Goal: Task Accomplishment & Management: Complete application form

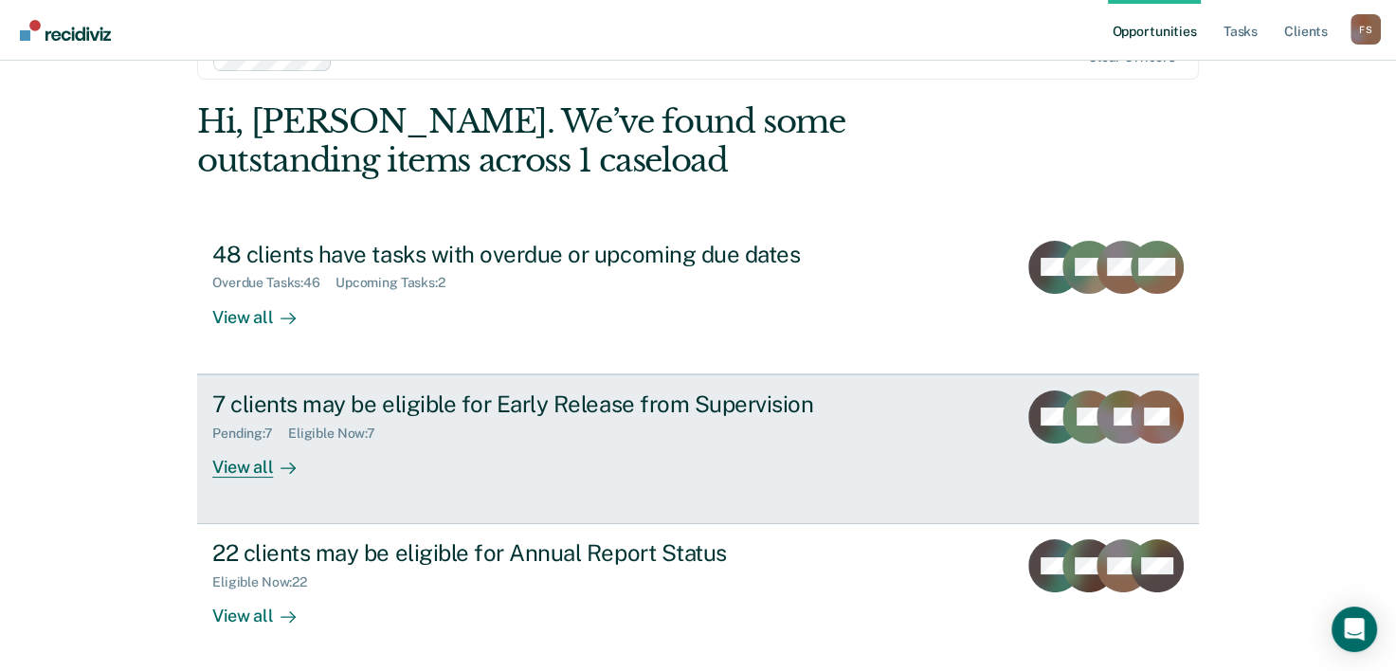
scroll to position [58, 0]
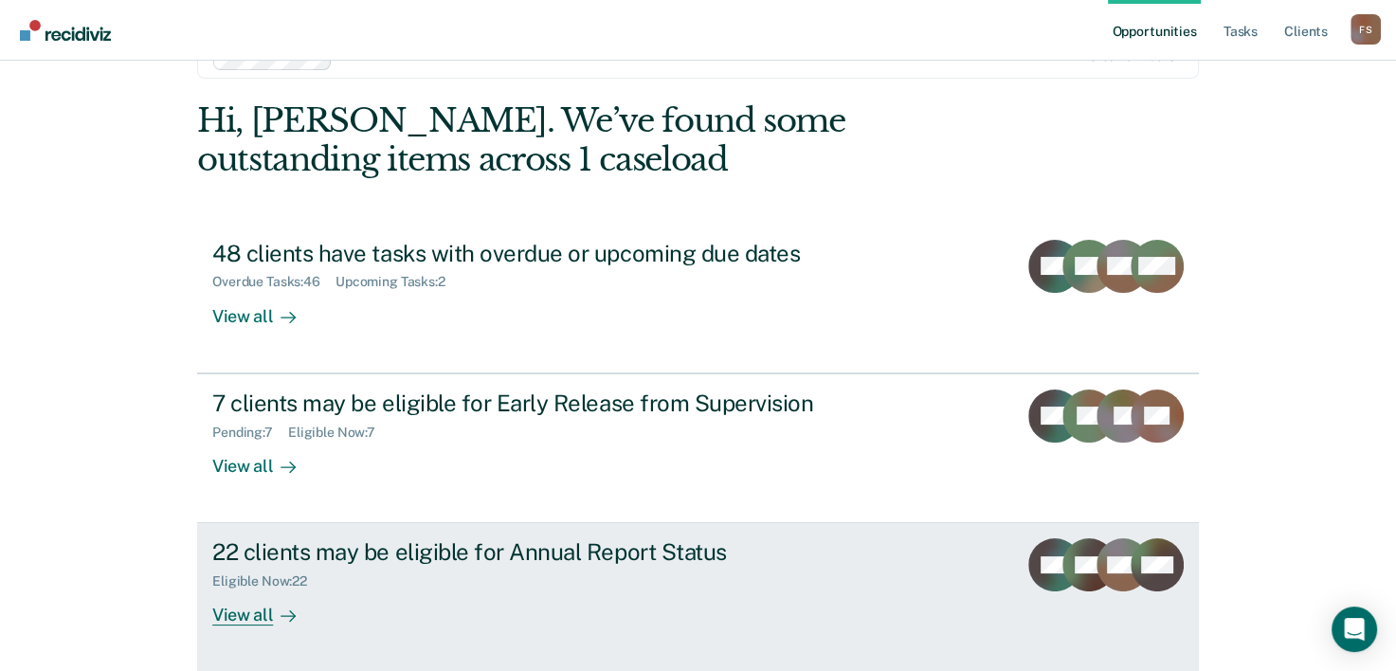
click at [258, 613] on div "View all" at bounding box center [265, 608] width 106 height 37
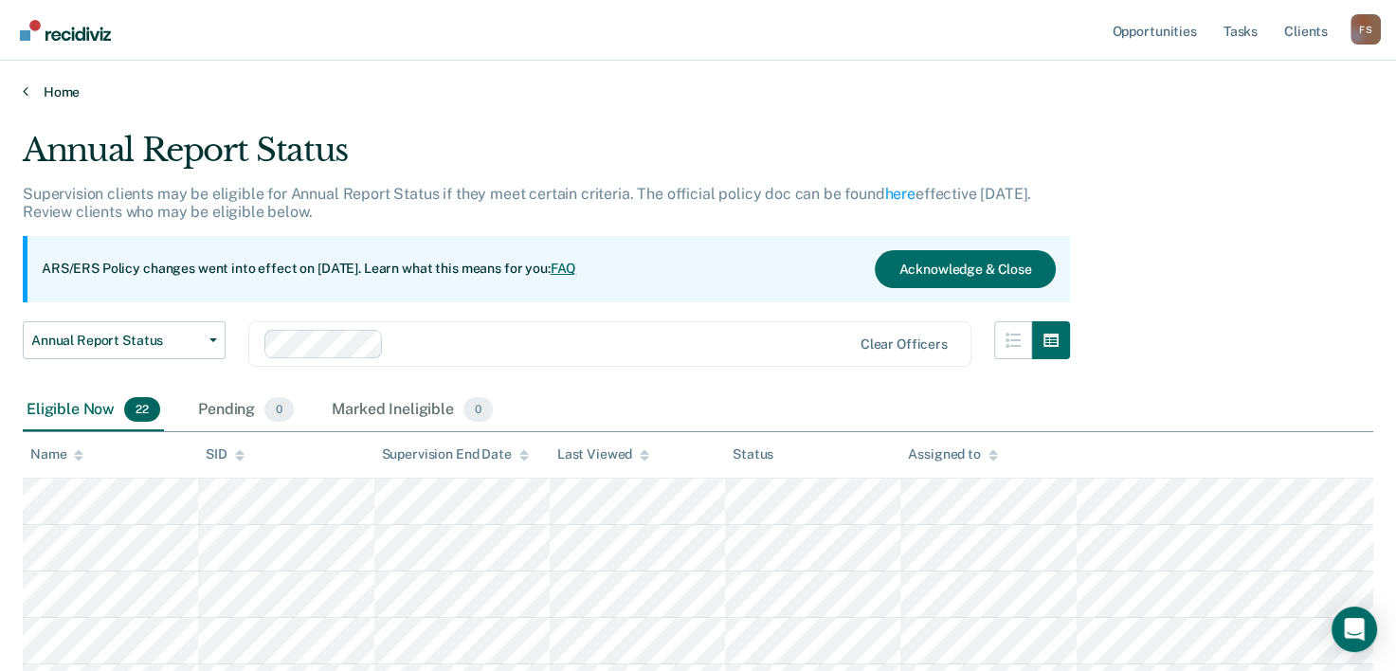
click at [38, 87] on link "Home" at bounding box center [698, 91] width 1351 height 17
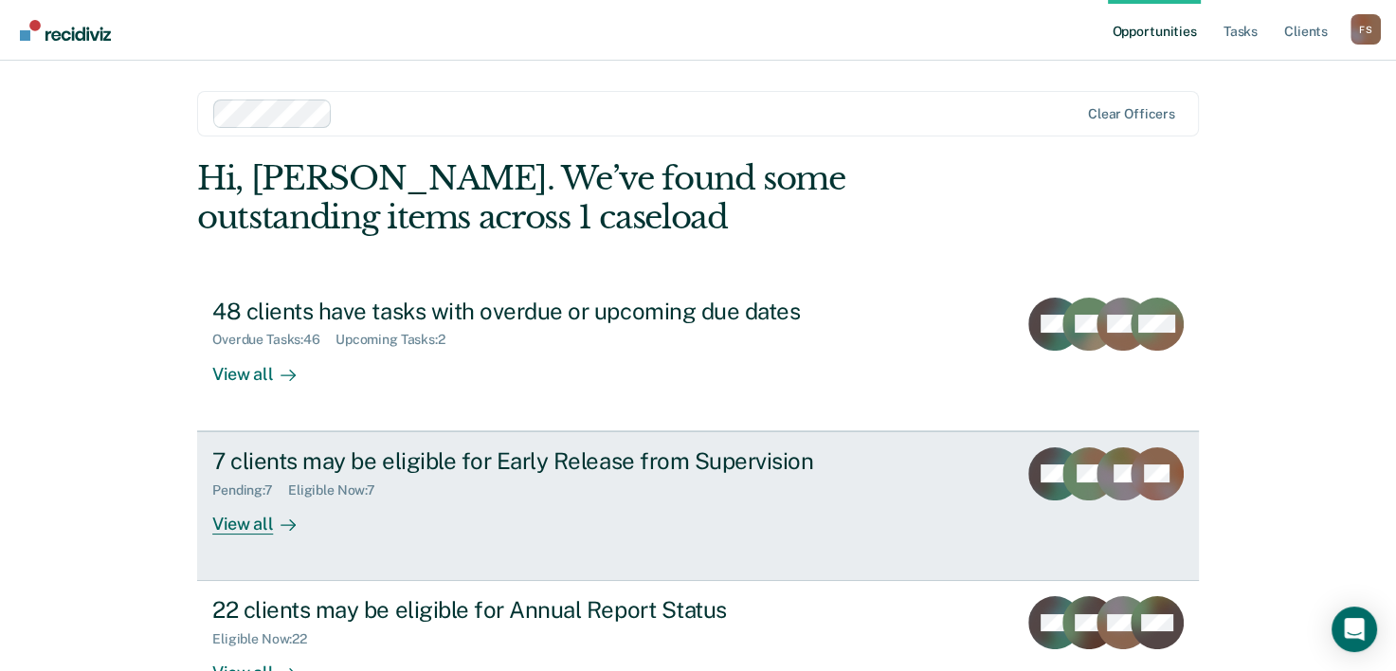
click at [406, 459] on div "7 clients may be eligible for Early Release from Supervision" at bounding box center [544, 460] width 665 height 27
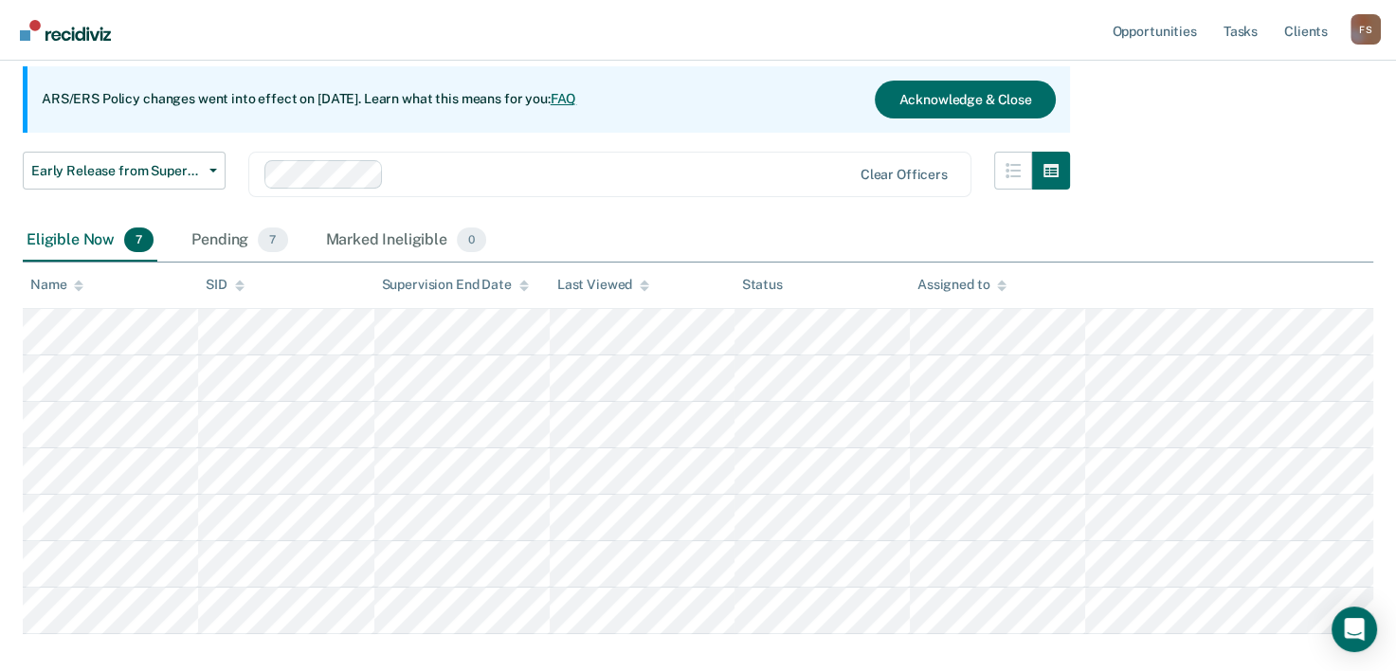
scroll to position [190, 0]
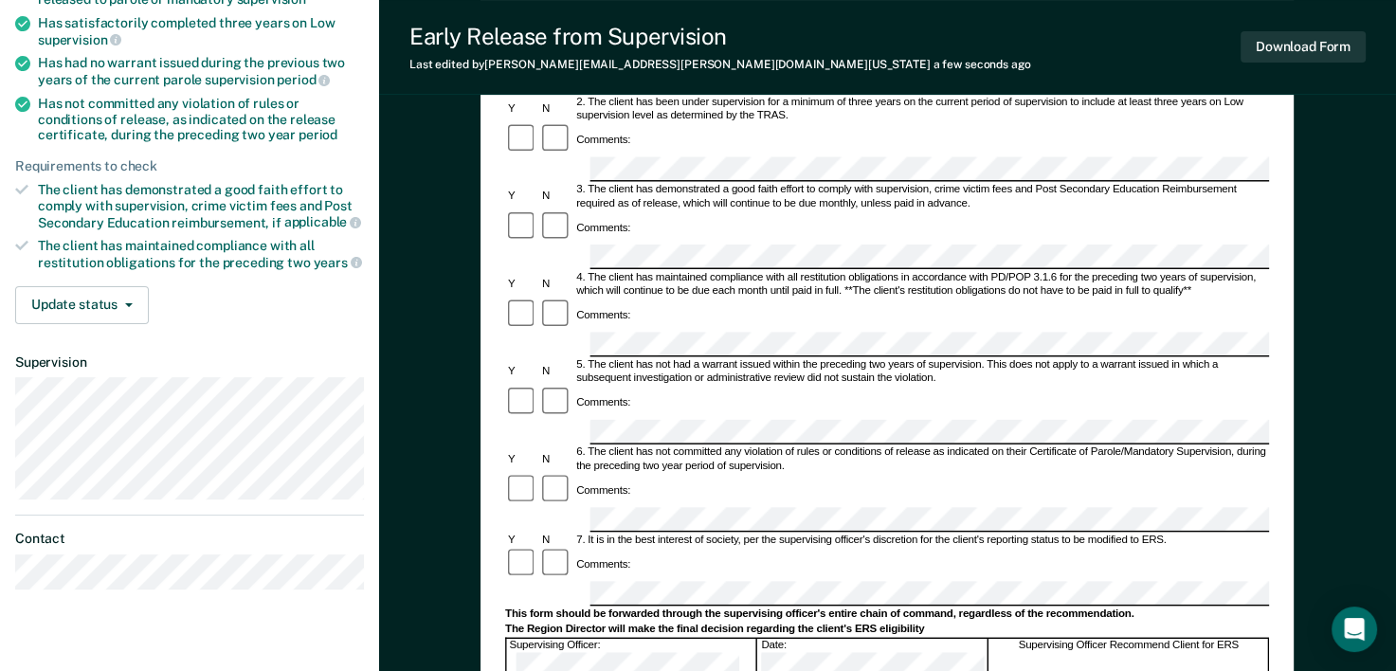
scroll to position [569, 0]
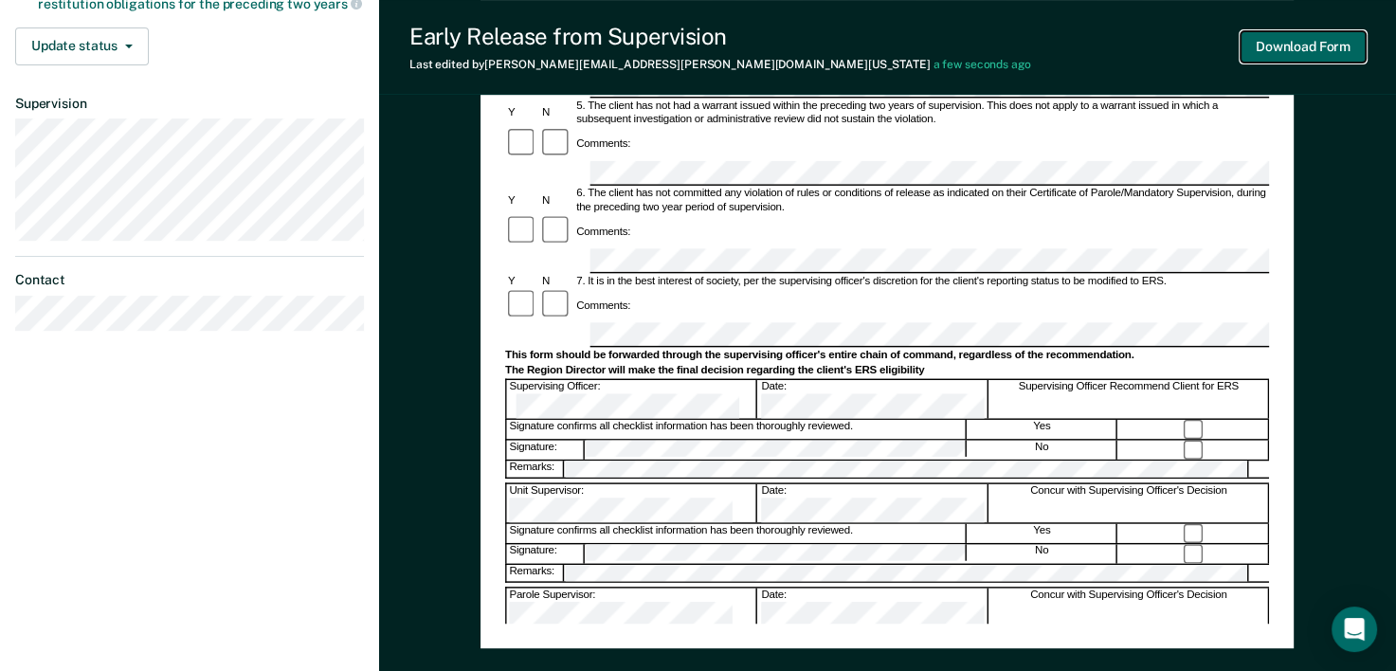
click at [1321, 56] on button "Download Form" at bounding box center [1303, 46] width 125 height 31
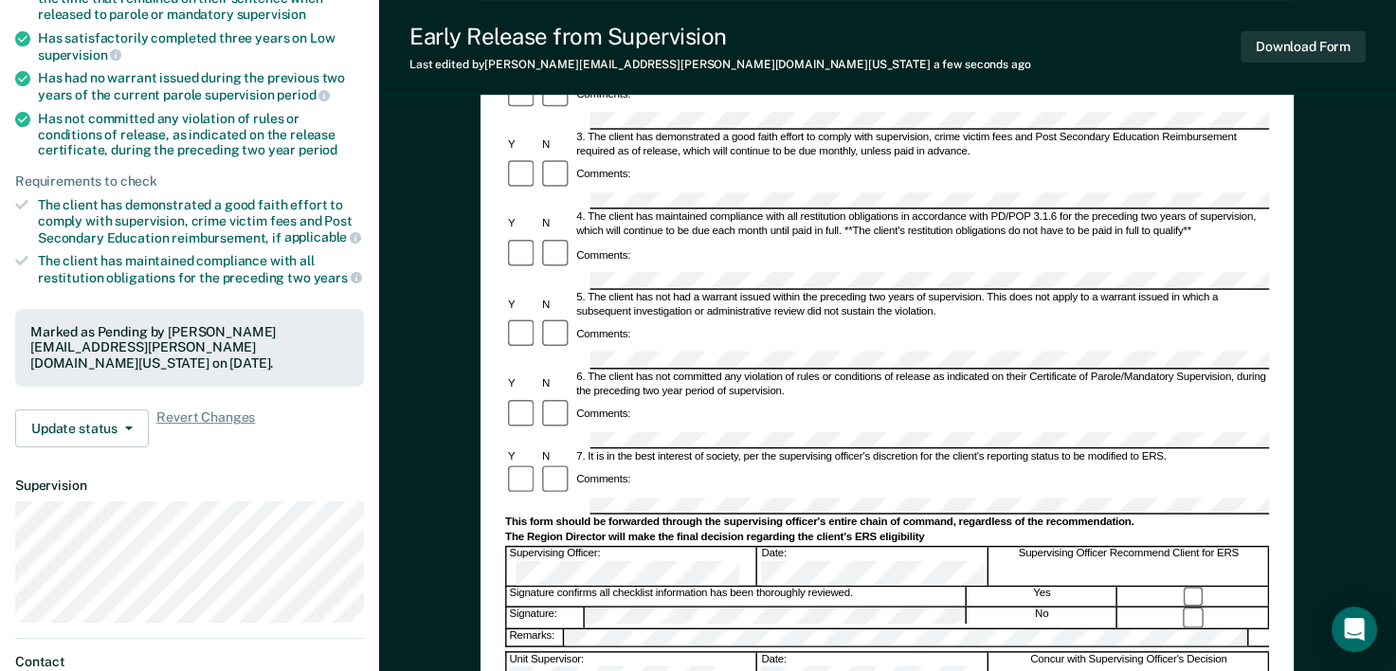
scroll to position [284, 0]
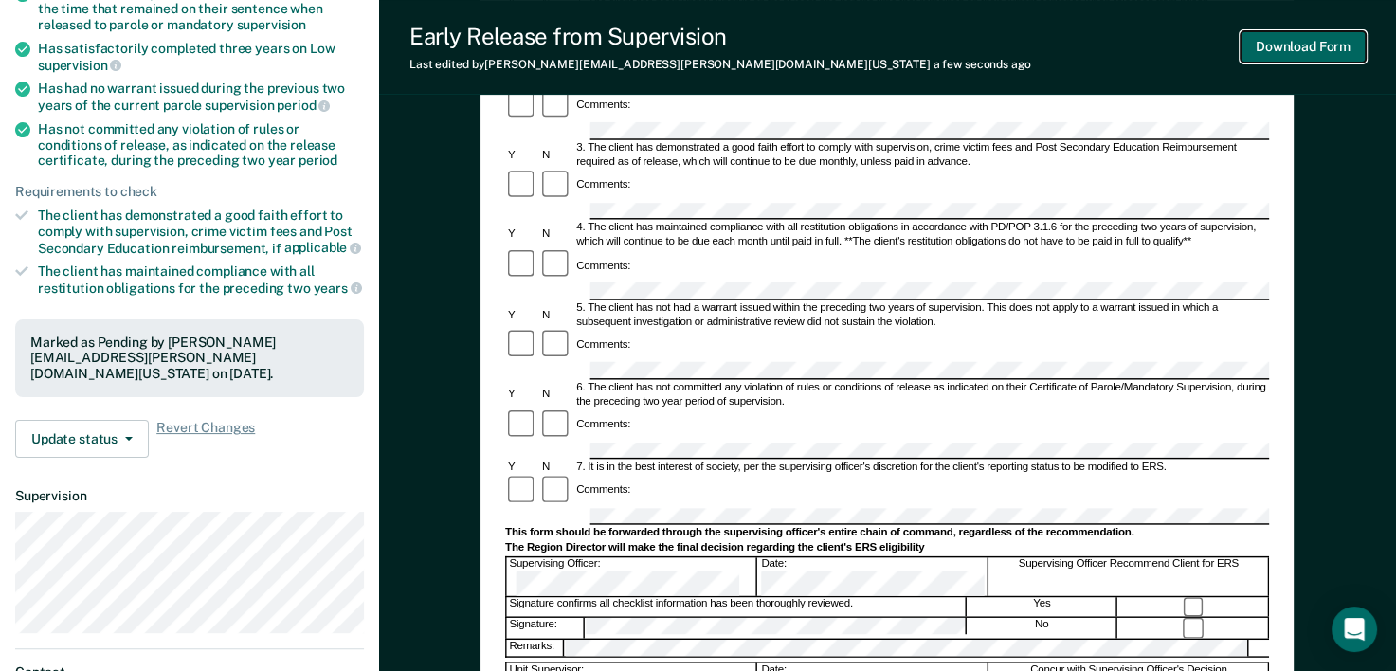
click at [1332, 45] on button "Download Form" at bounding box center [1303, 46] width 125 height 31
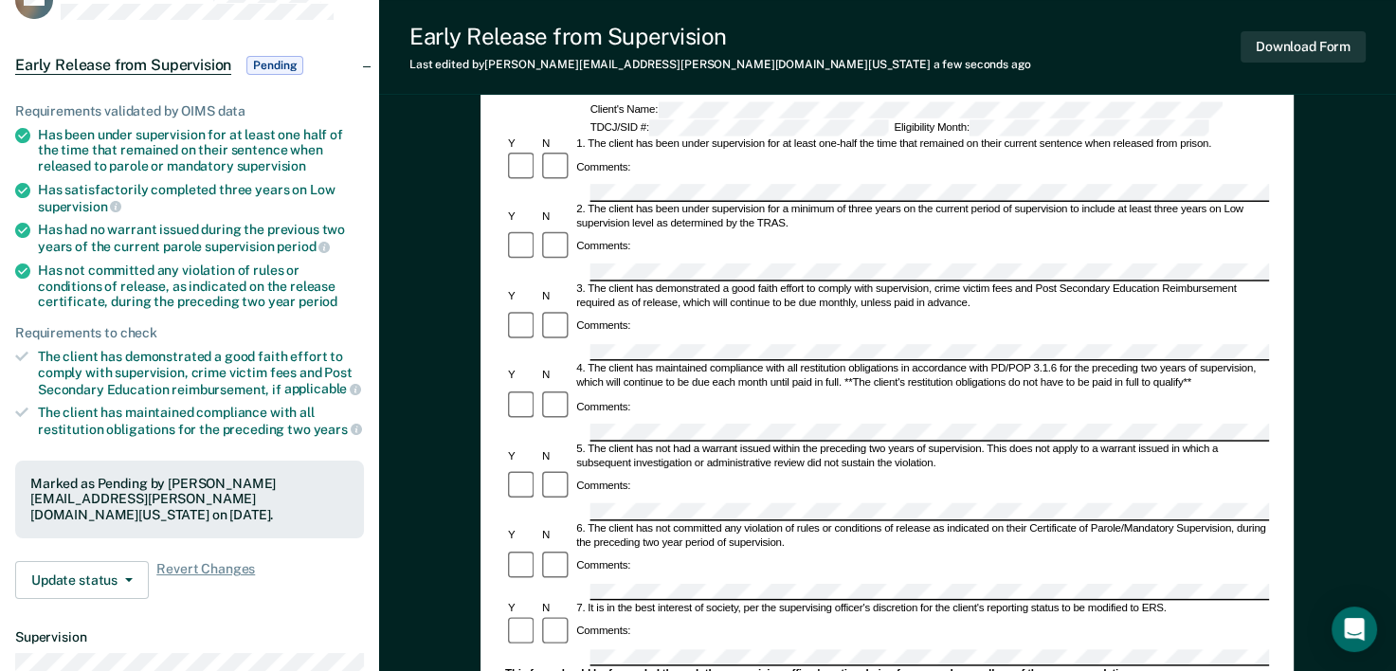
scroll to position [0, 0]
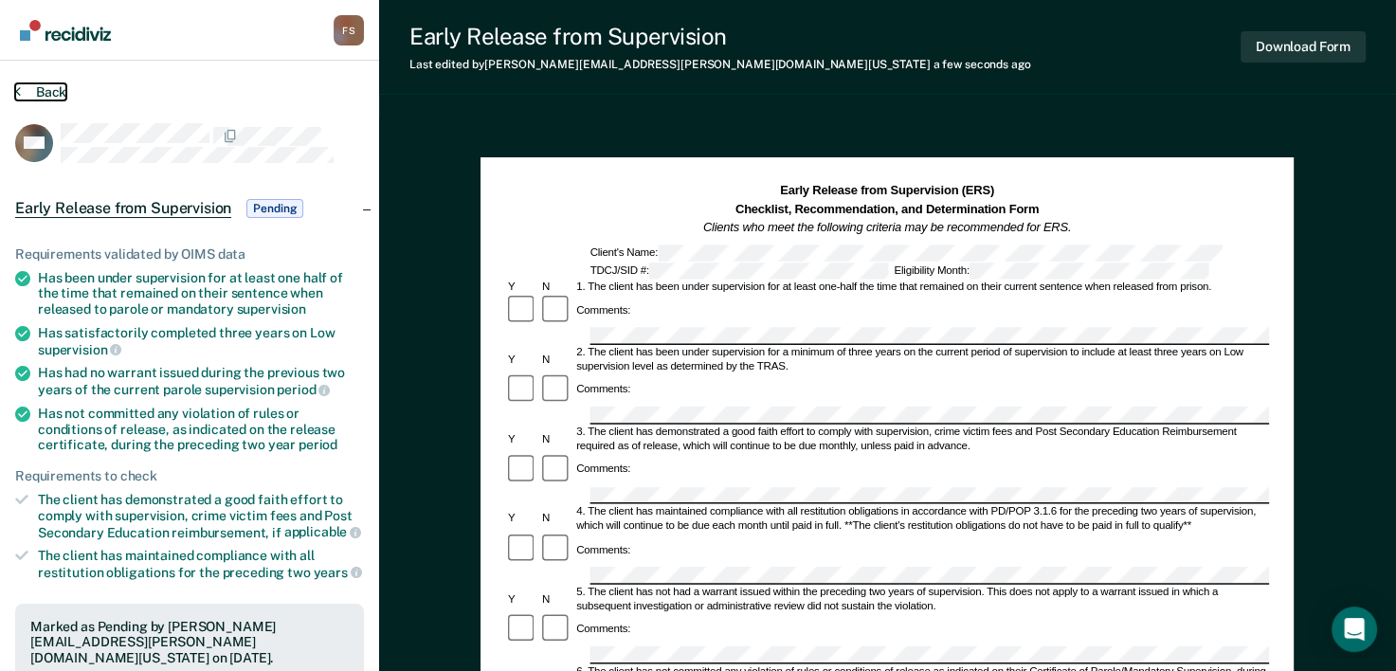
click at [20, 89] on button "Back" at bounding box center [40, 91] width 51 height 17
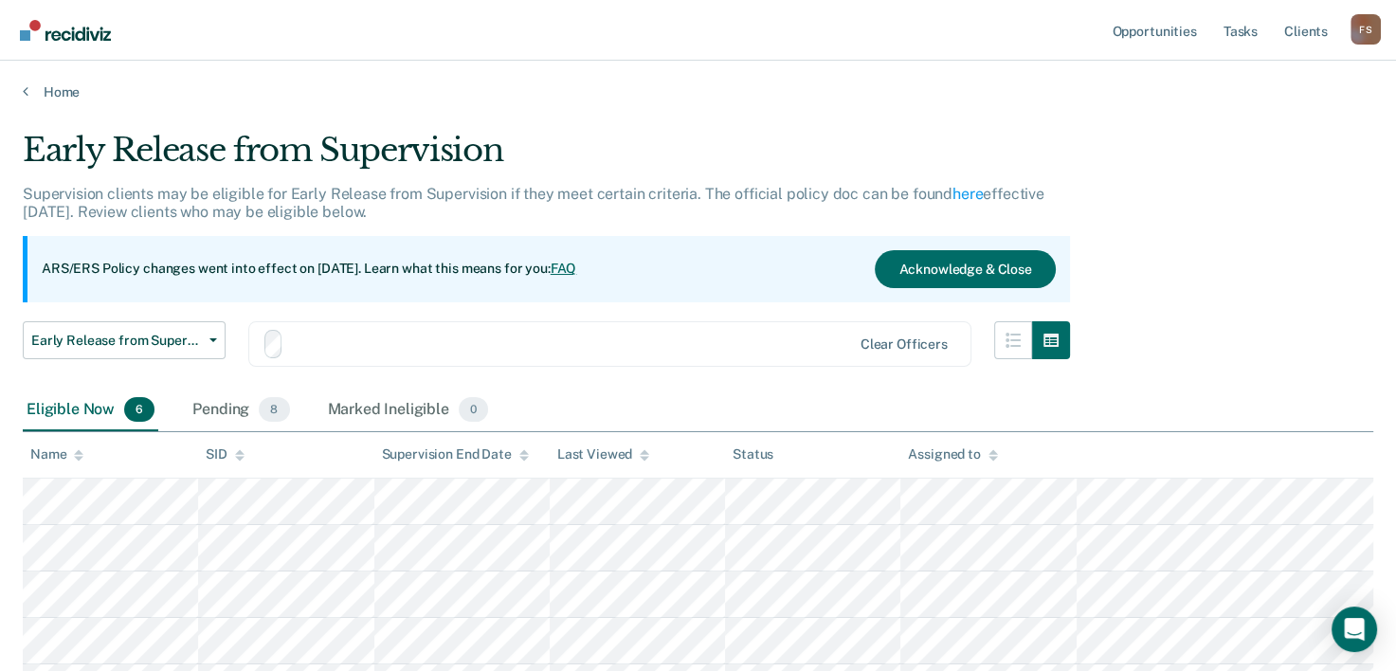
scroll to position [190, 0]
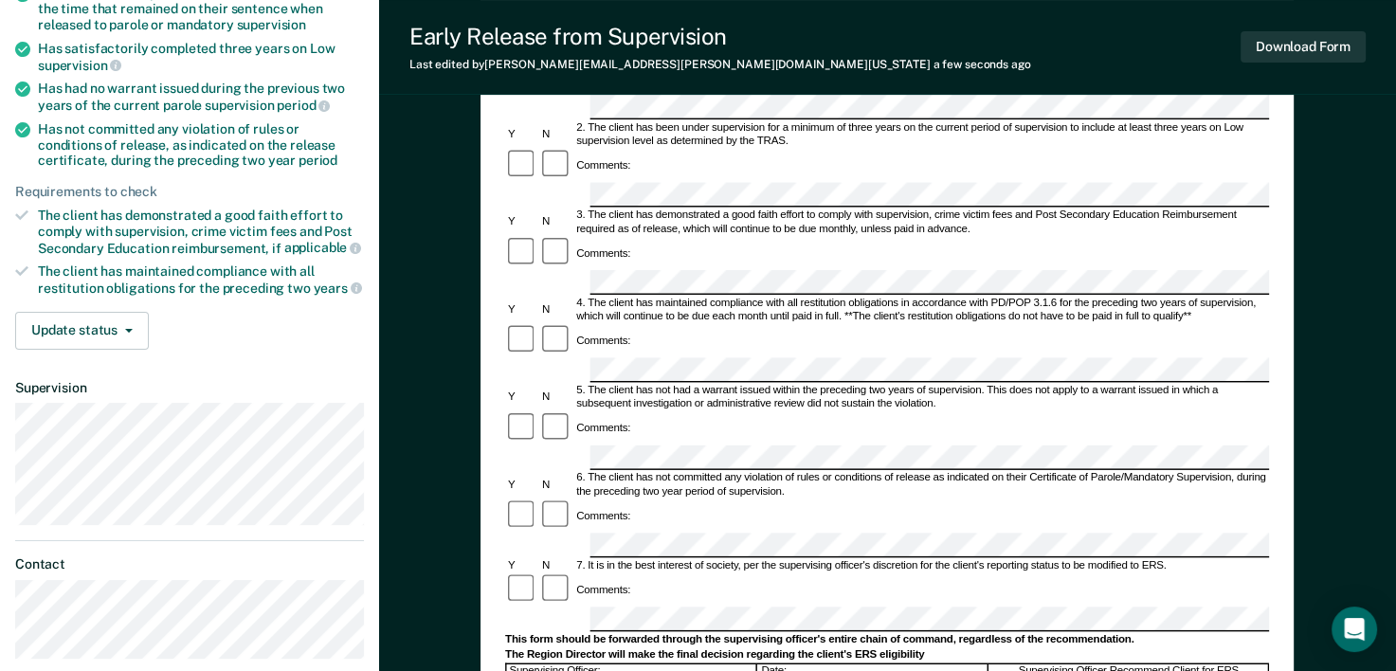
scroll to position [379, 0]
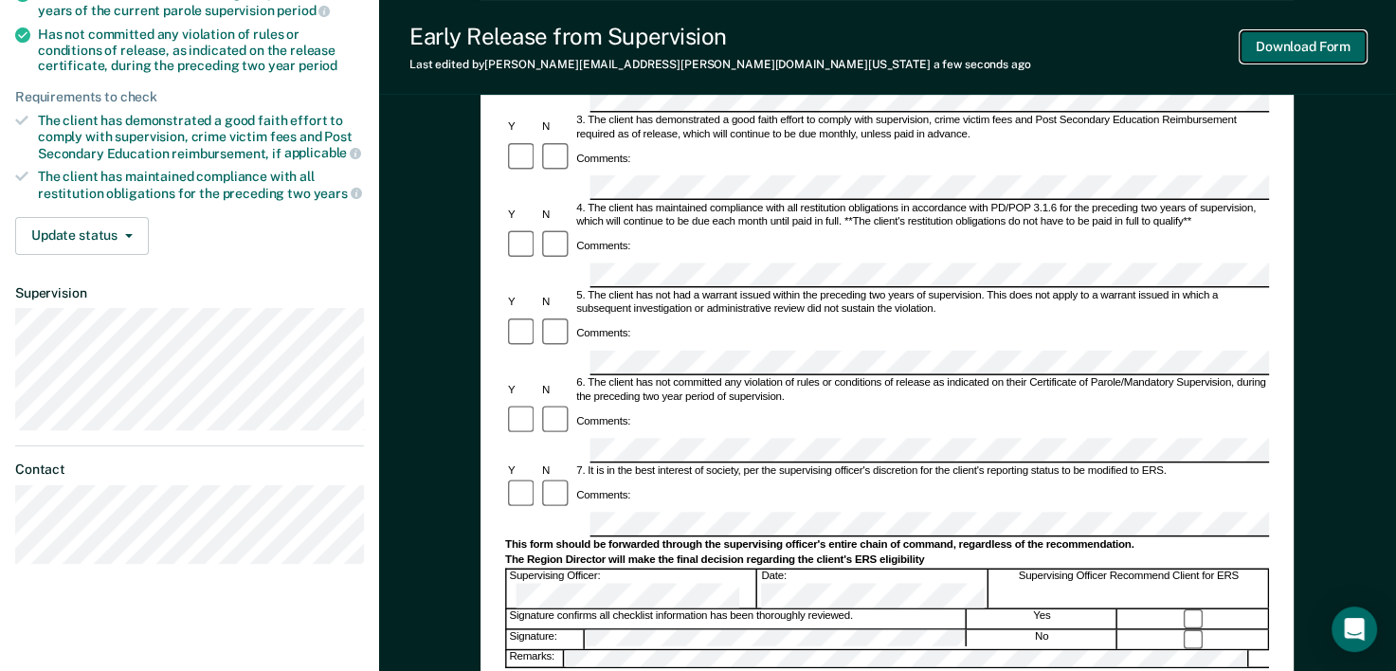
click at [1347, 51] on button "Download Form" at bounding box center [1303, 46] width 125 height 31
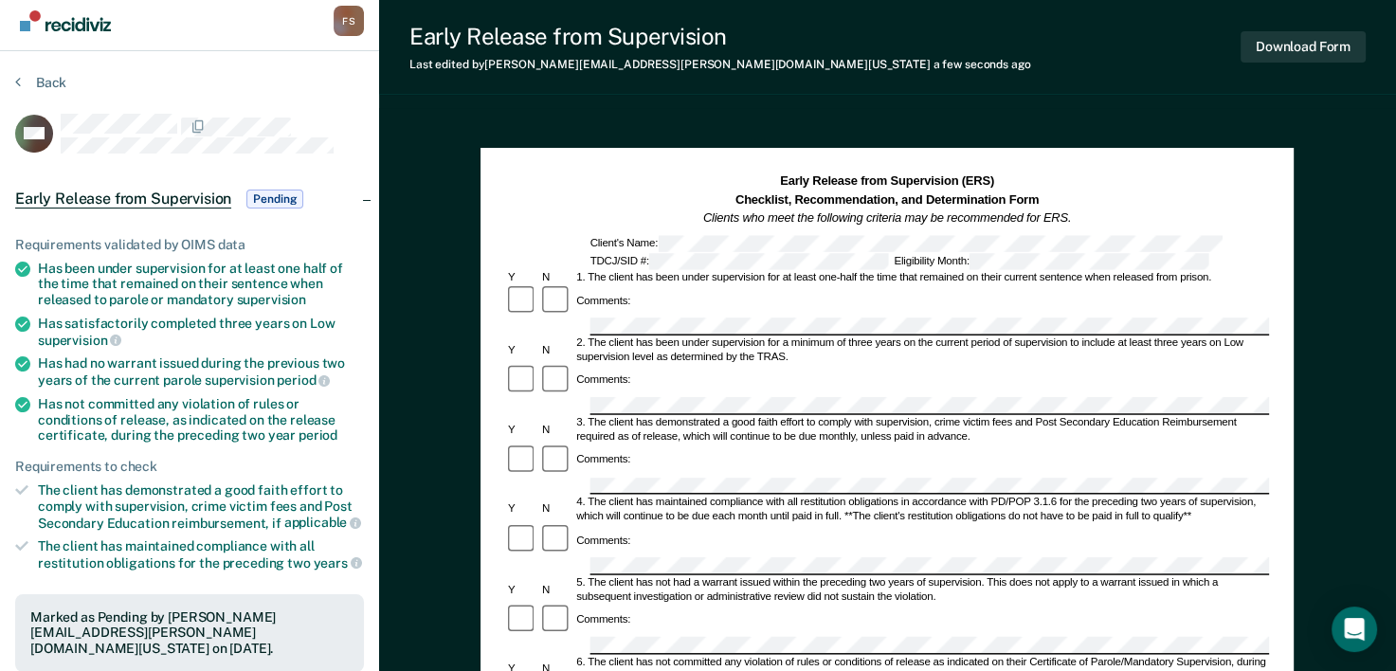
scroll to position [0, 0]
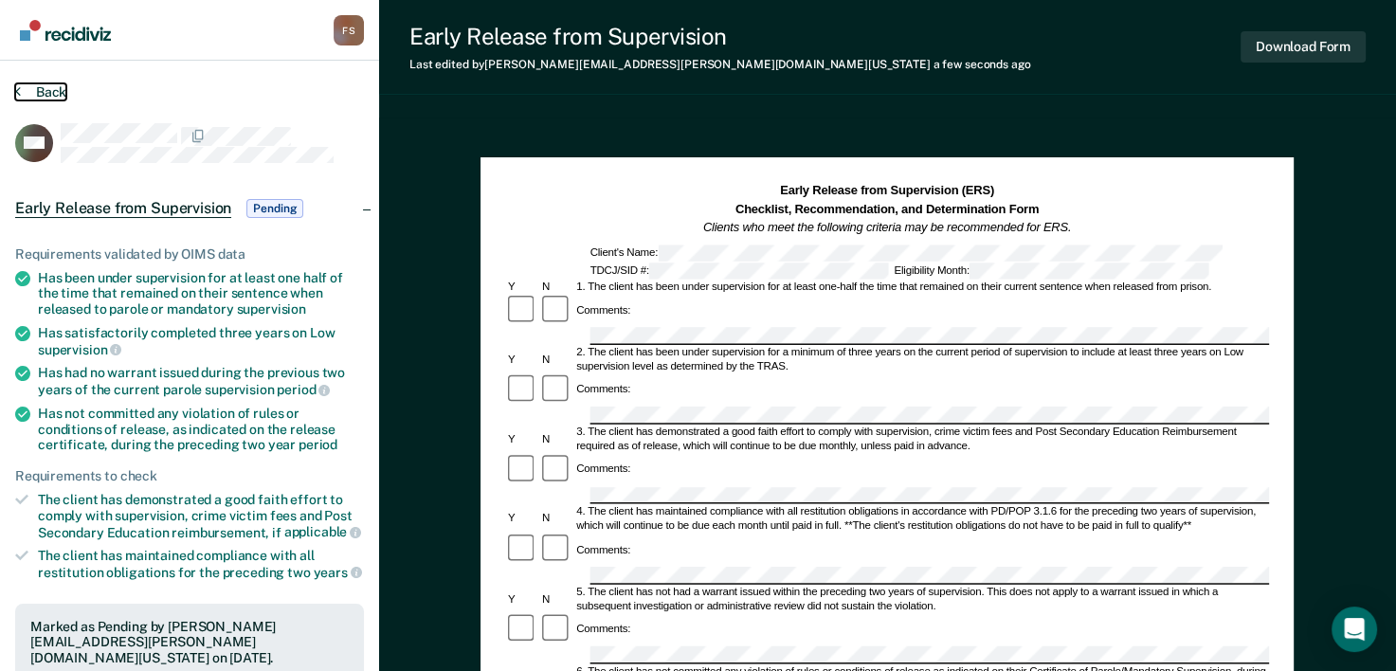
click at [46, 91] on button "Back" at bounding box center [40, 91] width 51 height 17
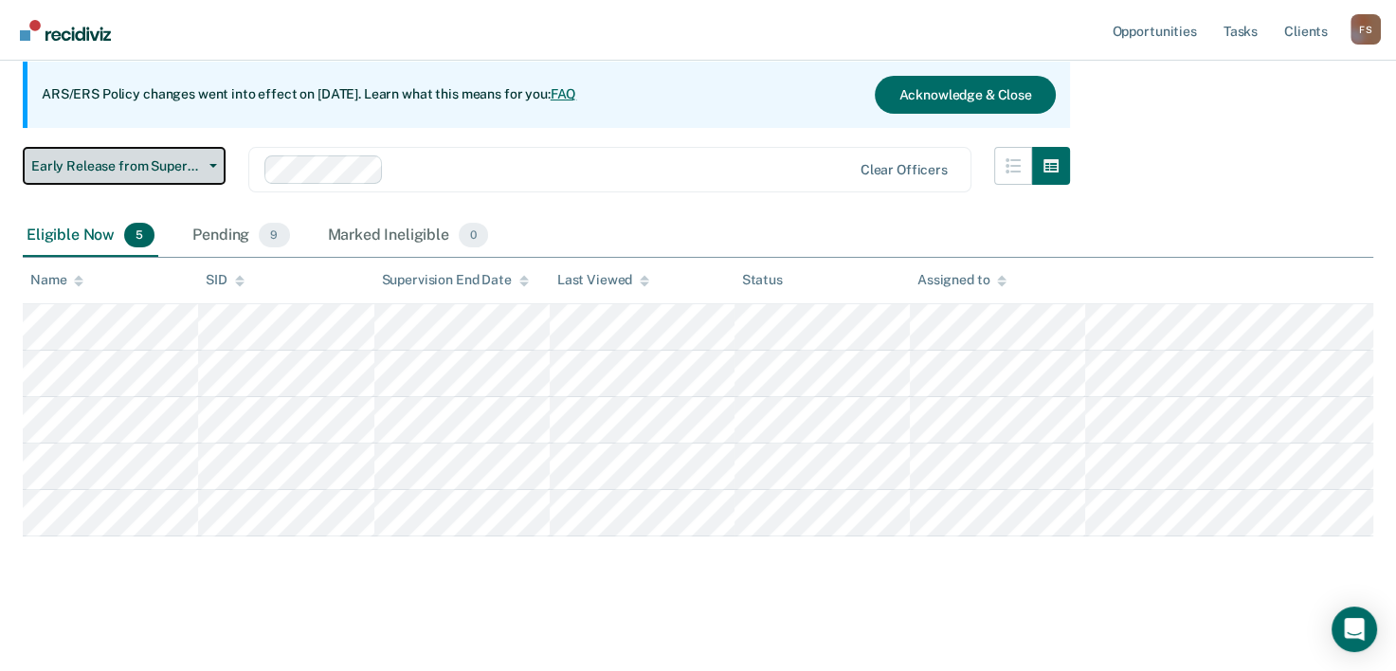
click at [209, 161] on button "Early Release from Supervision" at bounding box center [124, 166] width 203 height 38
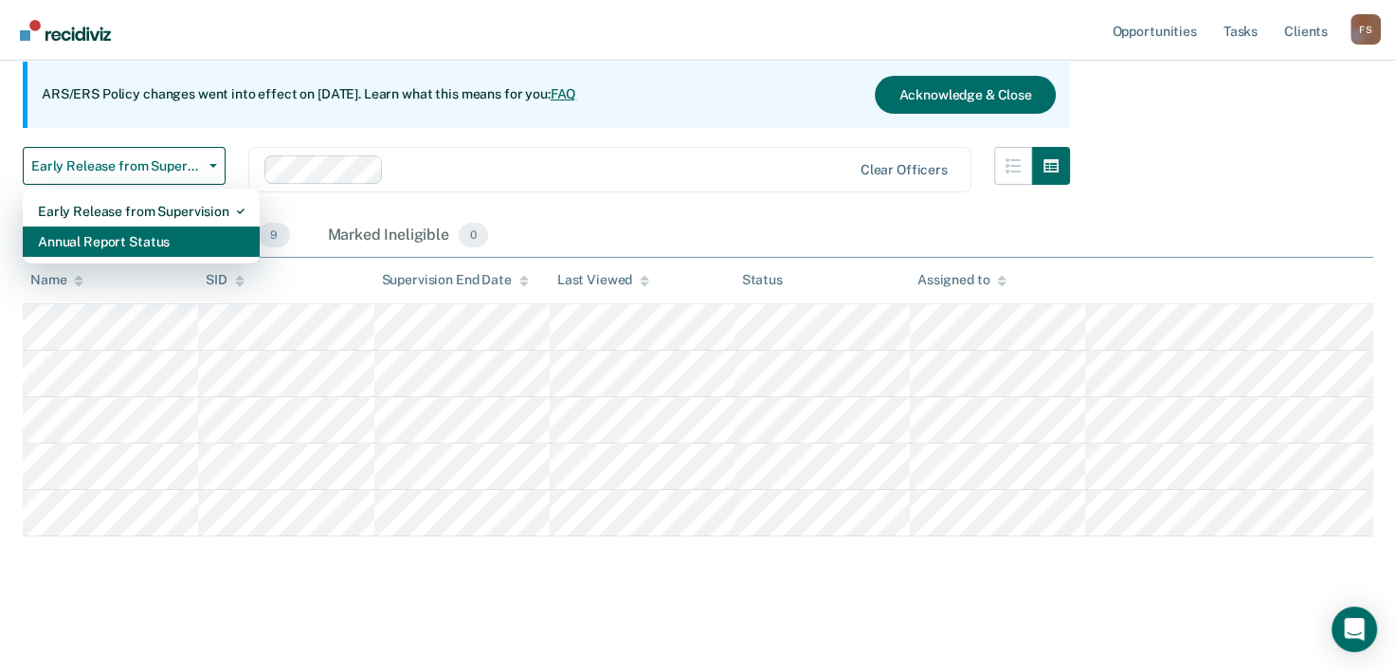
click at [159, 243] on div "Annual Report Status" at bounding box center [141, 242] width 207 height 30
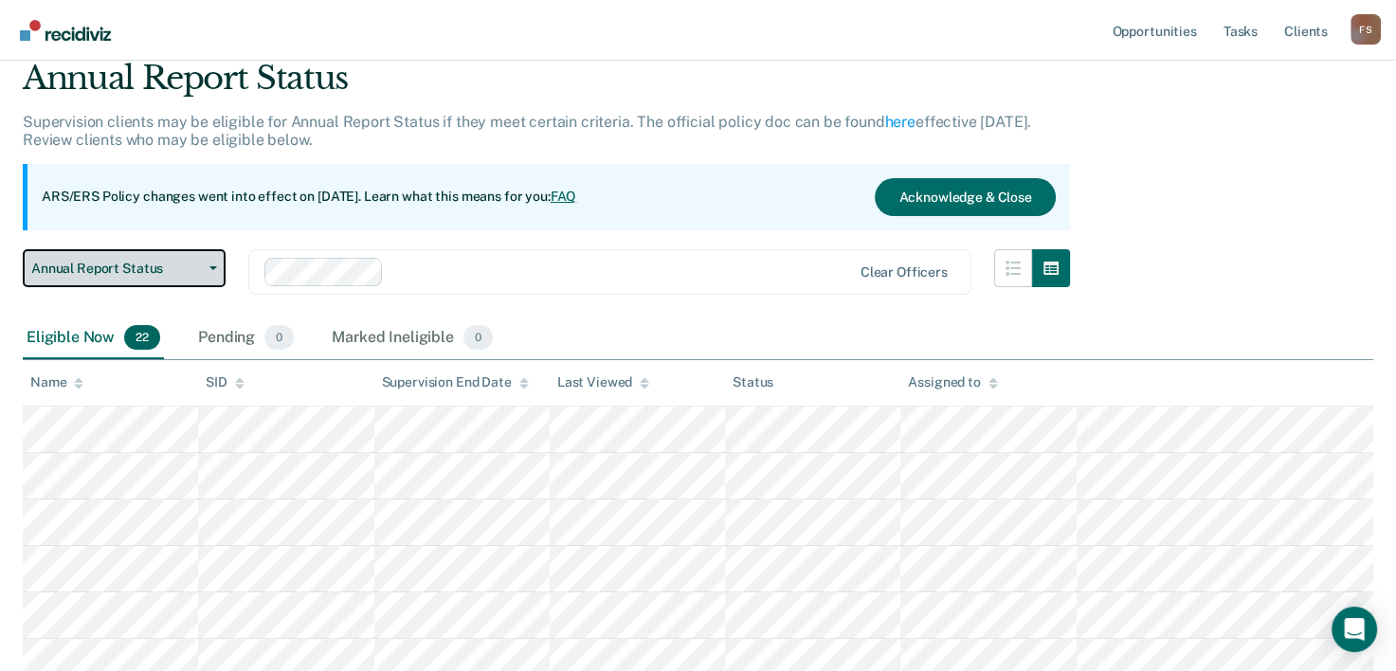
scroll to position [190, 0]
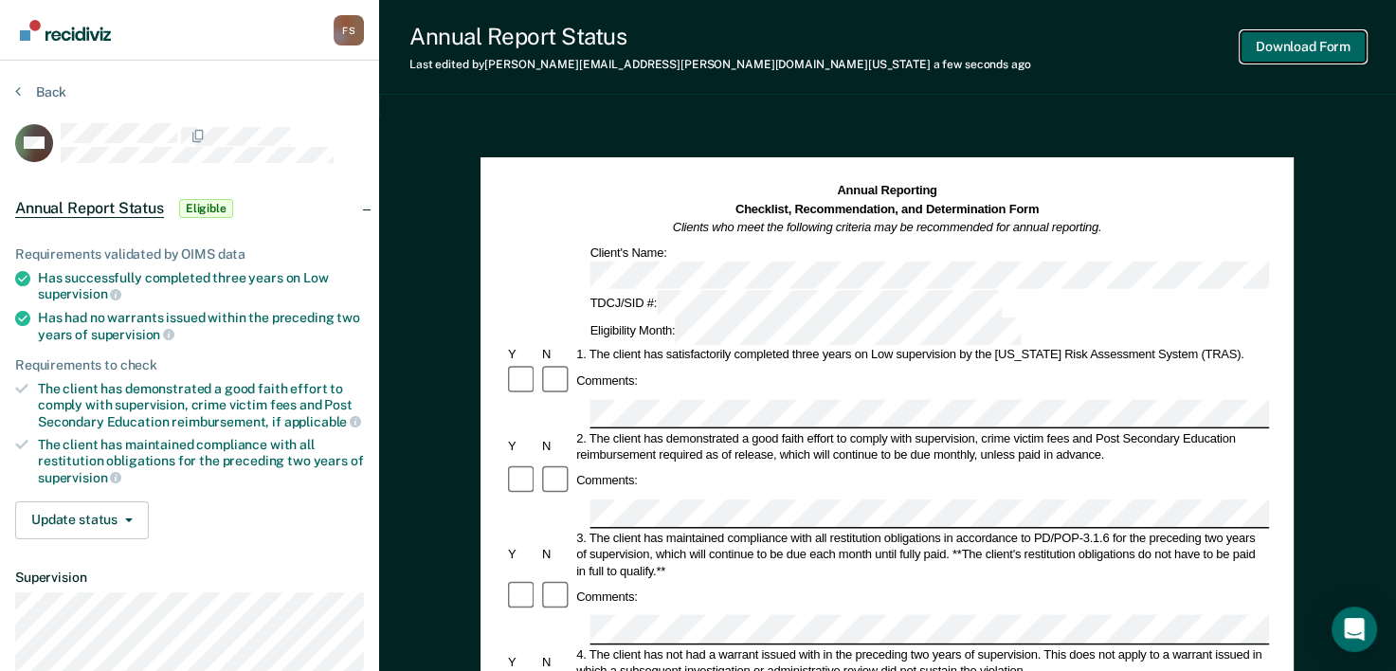
click at [1293, 49] on button "Download Form" at bounding box center [1303, 46] width 125 height 31
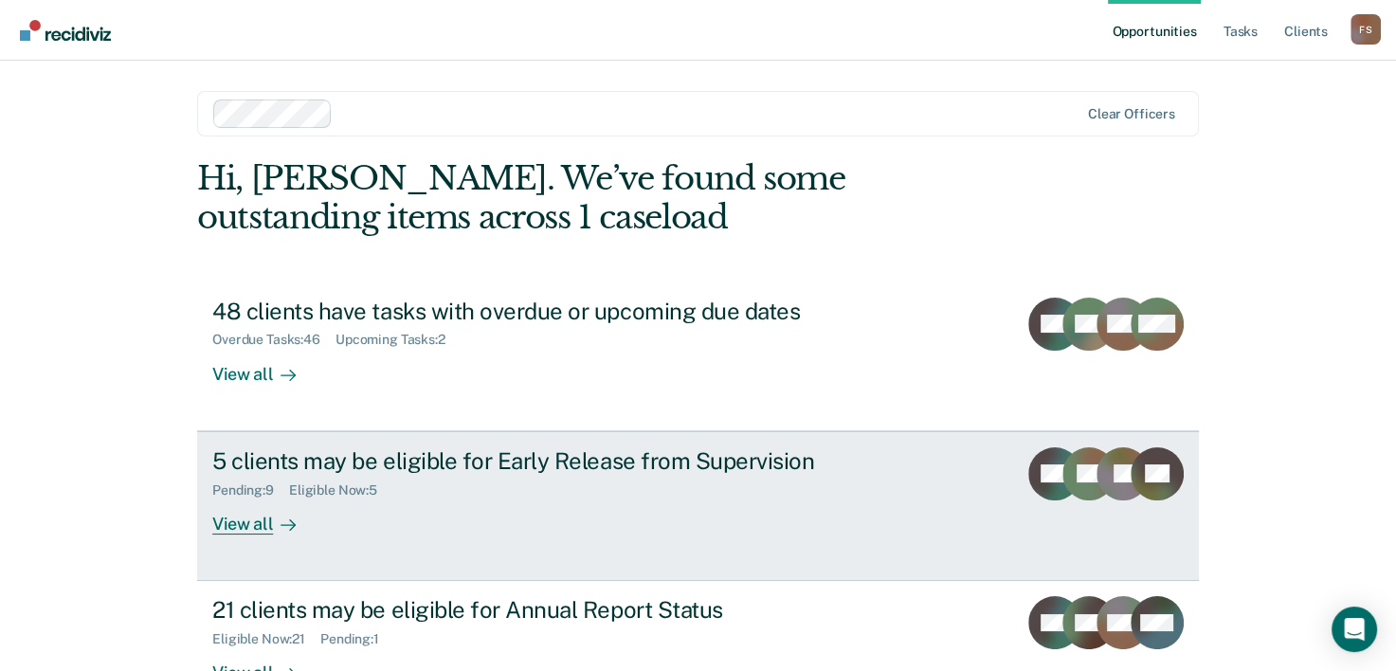
click at [355, 466] on div "5 clients may be eligible for Early Release from Supervision" at bounding box center [544, 460] width 665 height 27
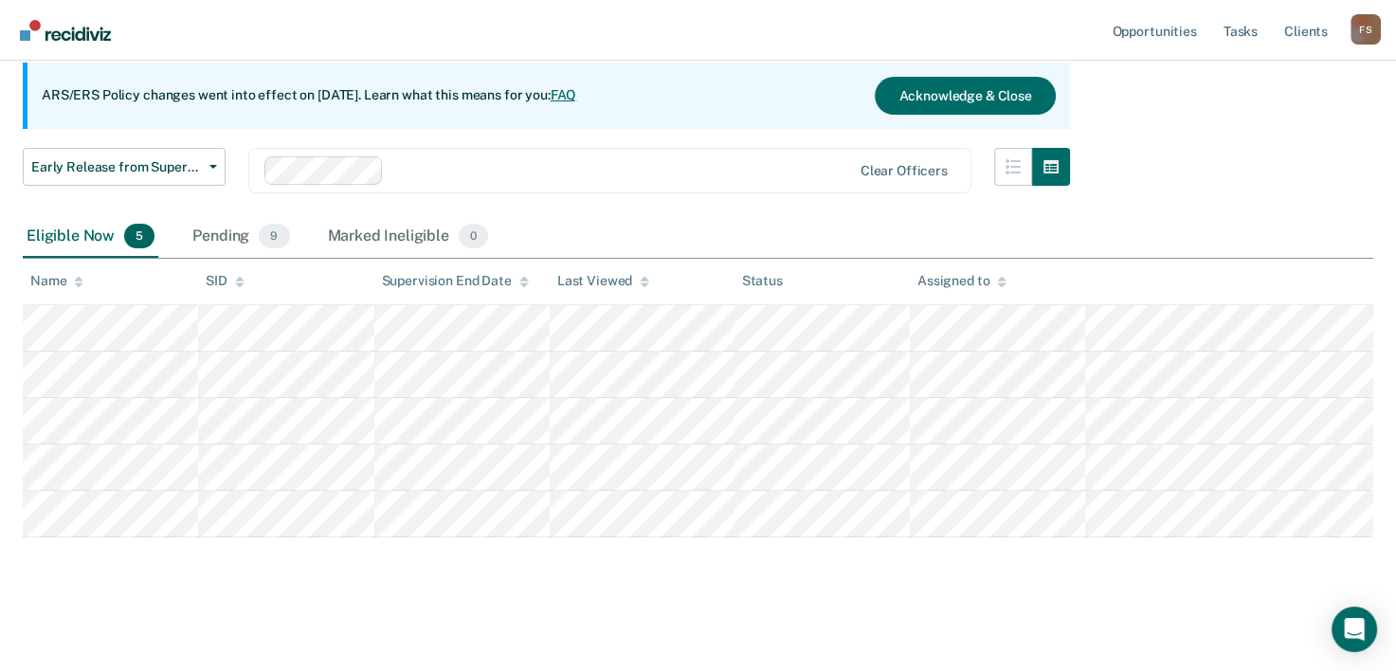
scroll to position [174, 0]
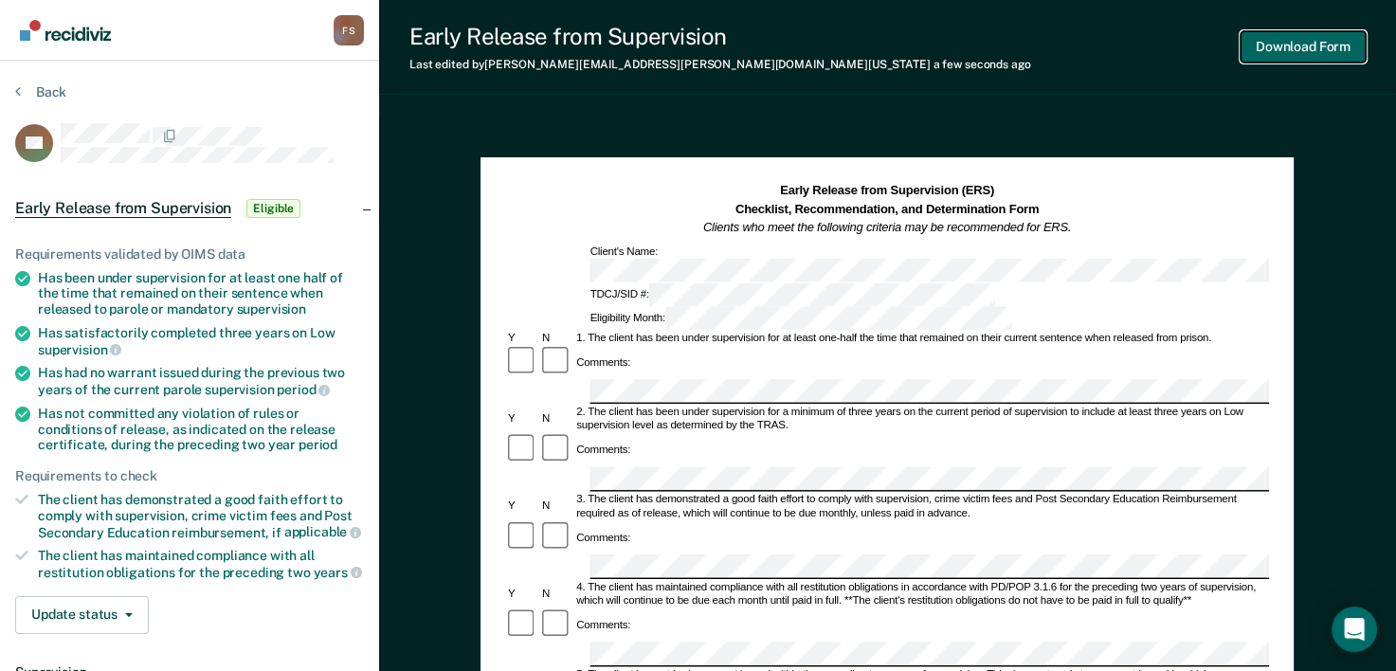
click at [1317, 48] on button "Download Form" at bounding box center [1303, 46] width 125 height 31
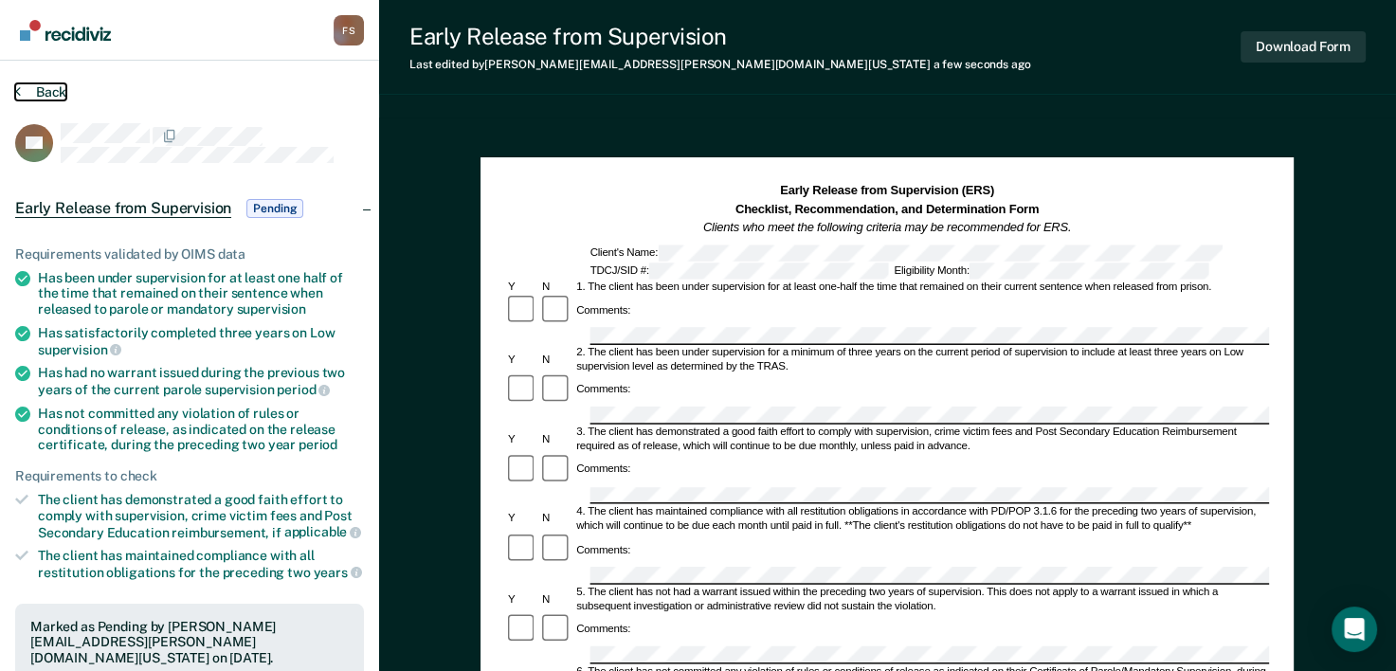
click at [50, 89] on button "Back" at bounding box center [40, 91] width 51 height 17
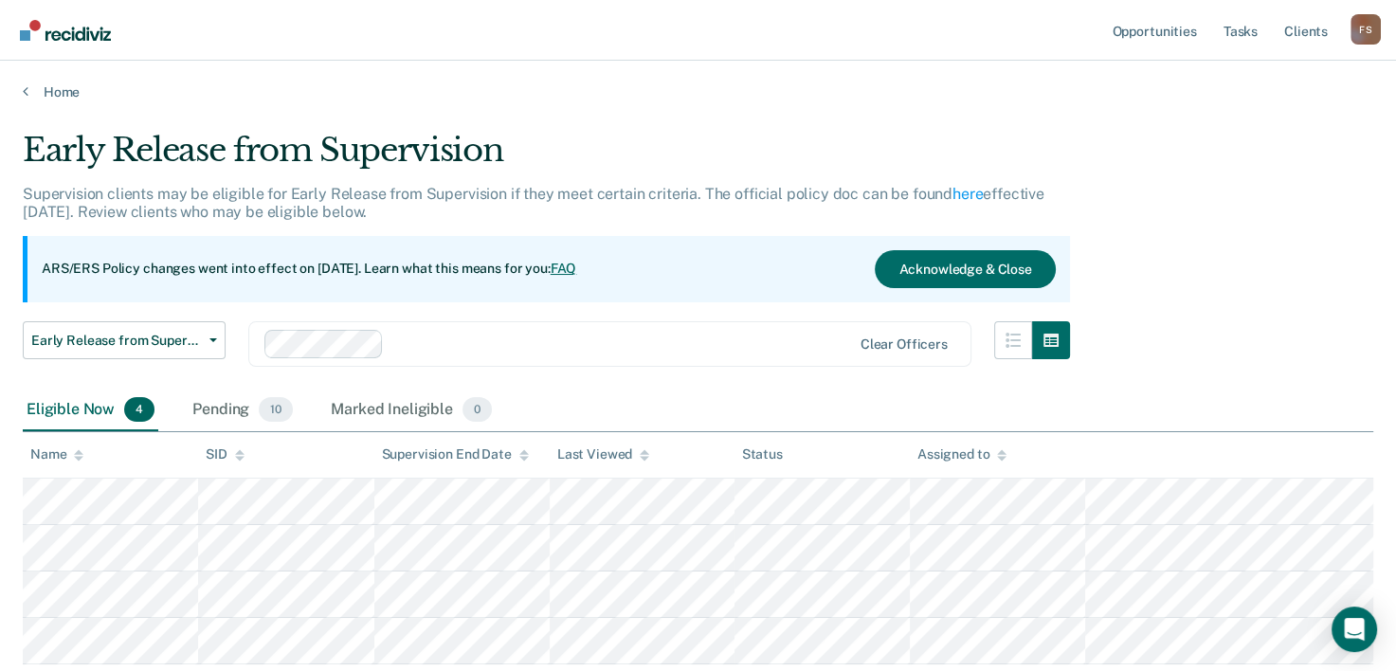
scroll to position [128, 0]
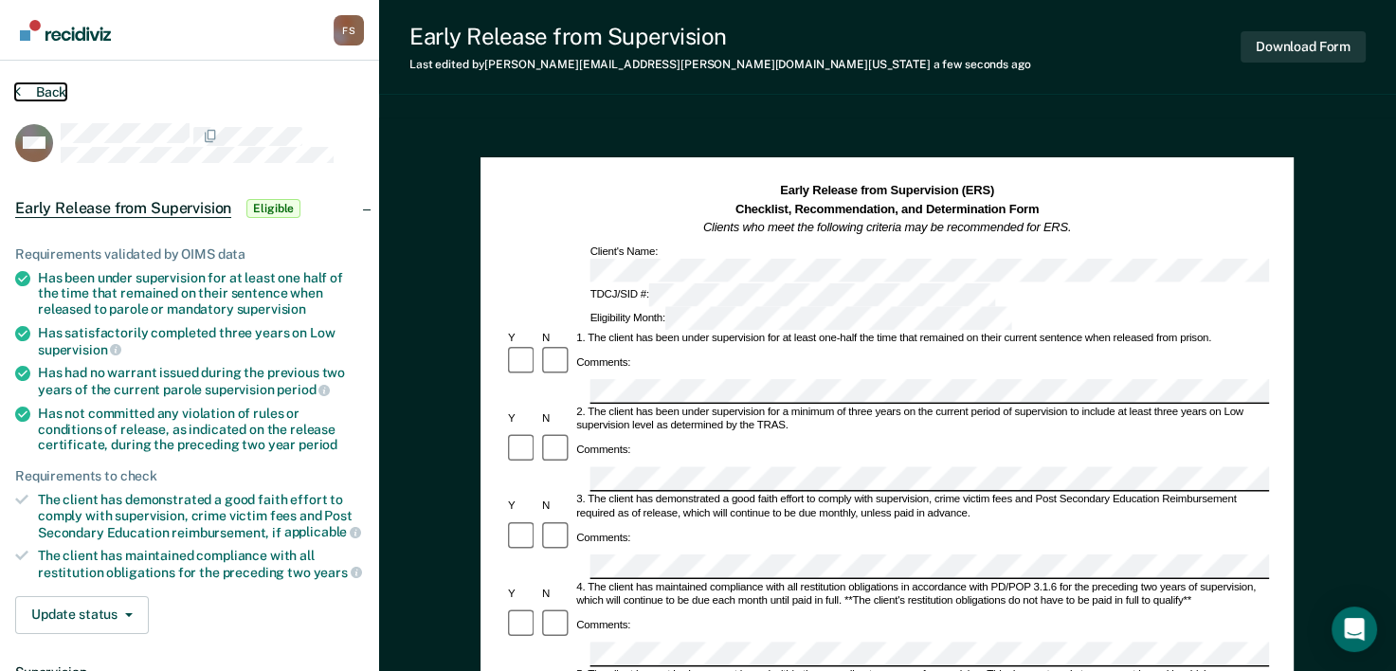
click at [31, 91] on button "Back" at bounding box center [40, 91] width 51 height 17
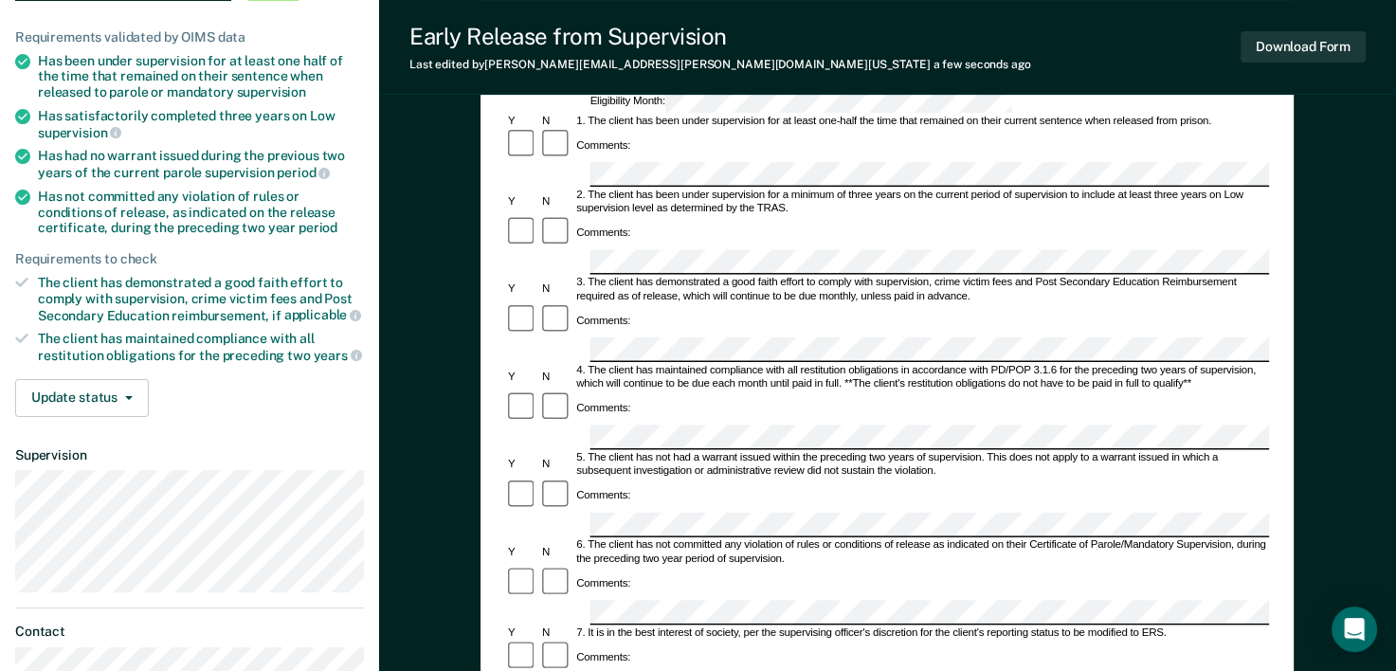
scroll to position [379, 0]
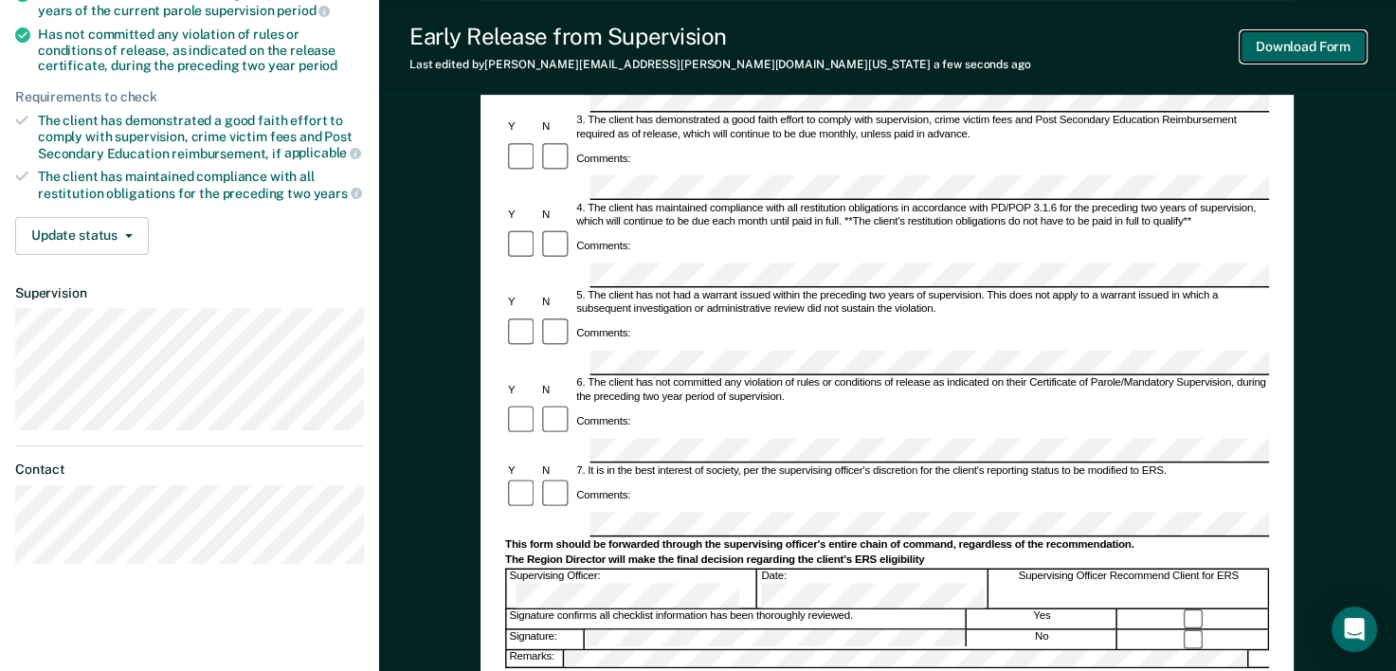
click at [1312, 49] on button "Download Form" at bounding box center [1303, 46] width 125 height 31
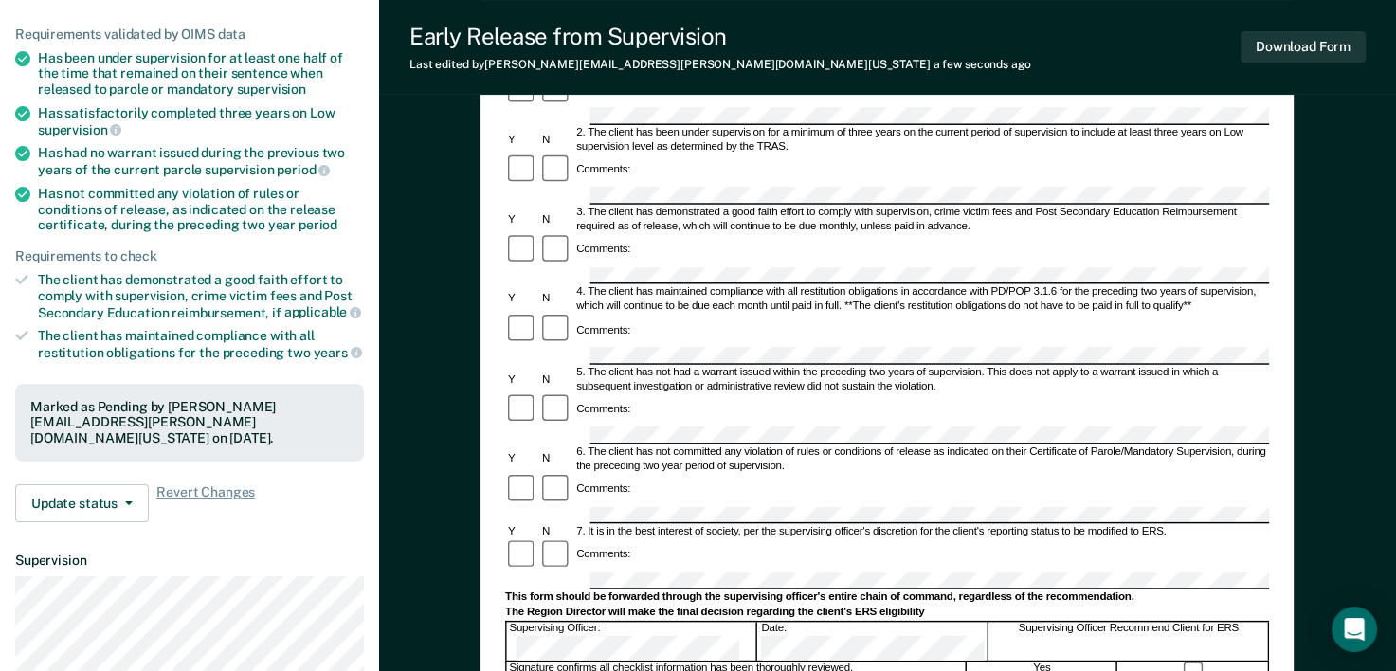
scroll to position [0, 0]
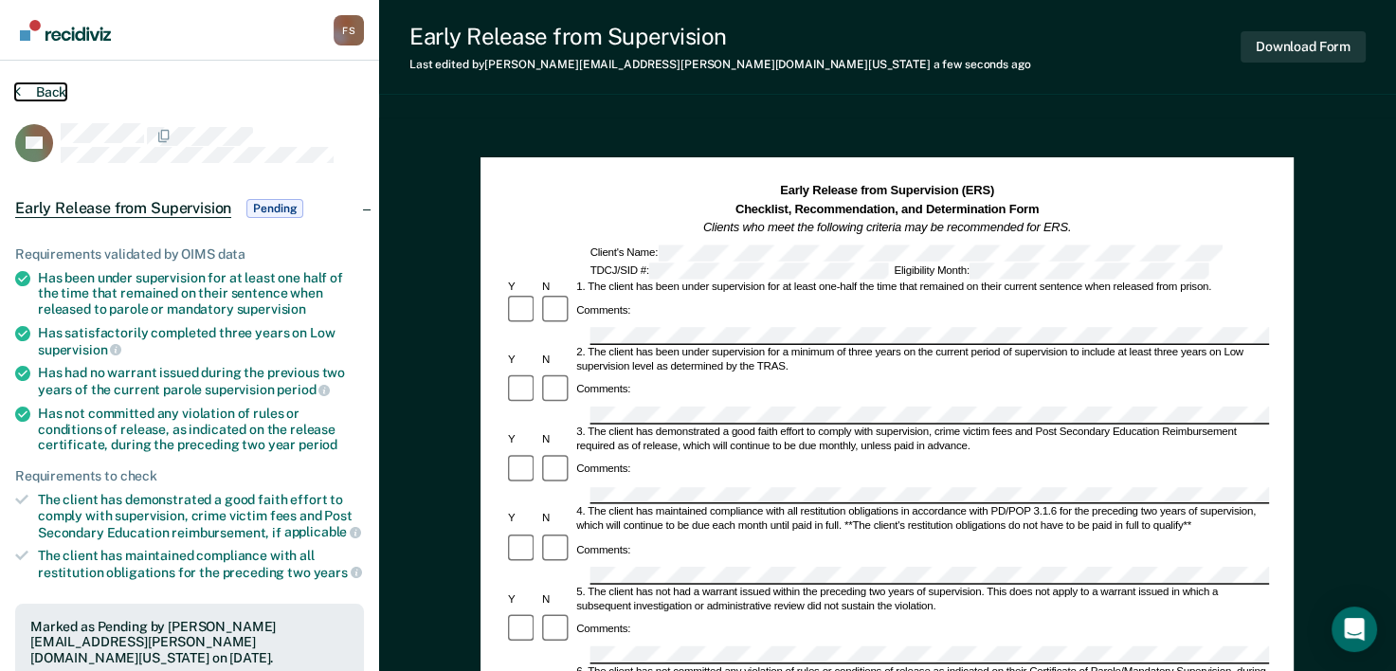
click at [27, 90] on button "Back" at bounding box center [40, 91] width 51 height 17
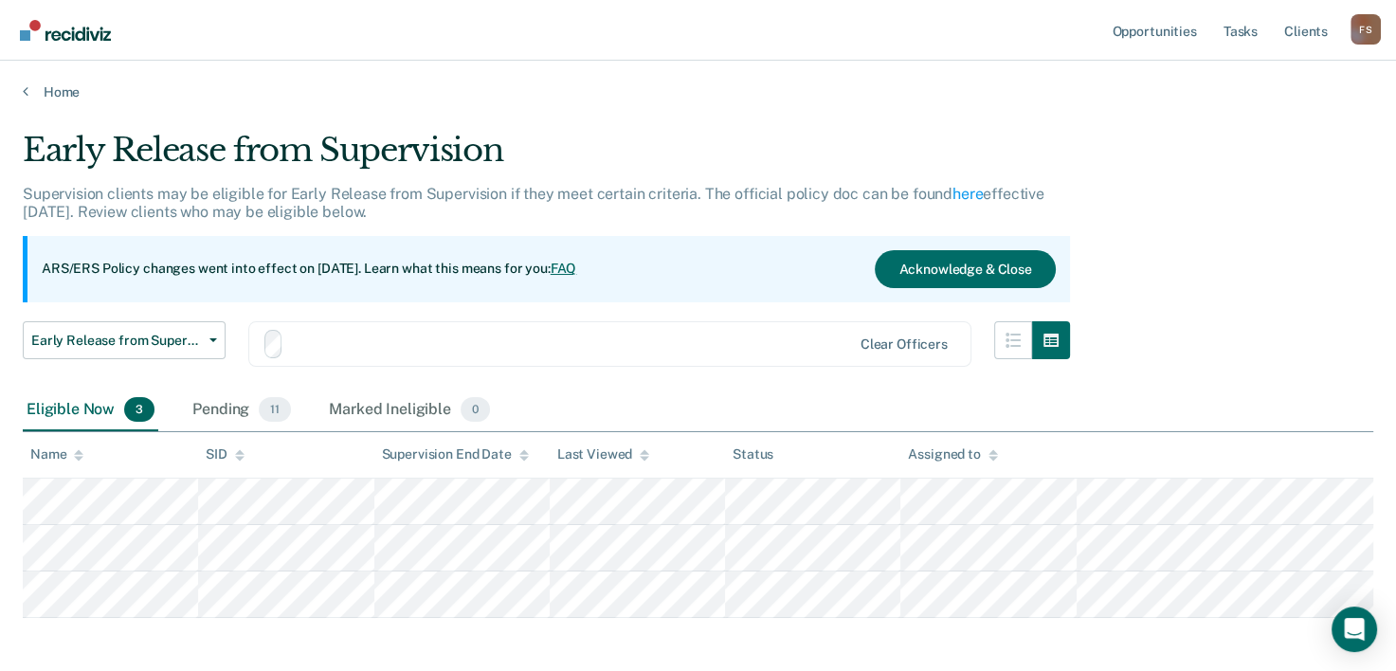
scroll to position [82, 0]
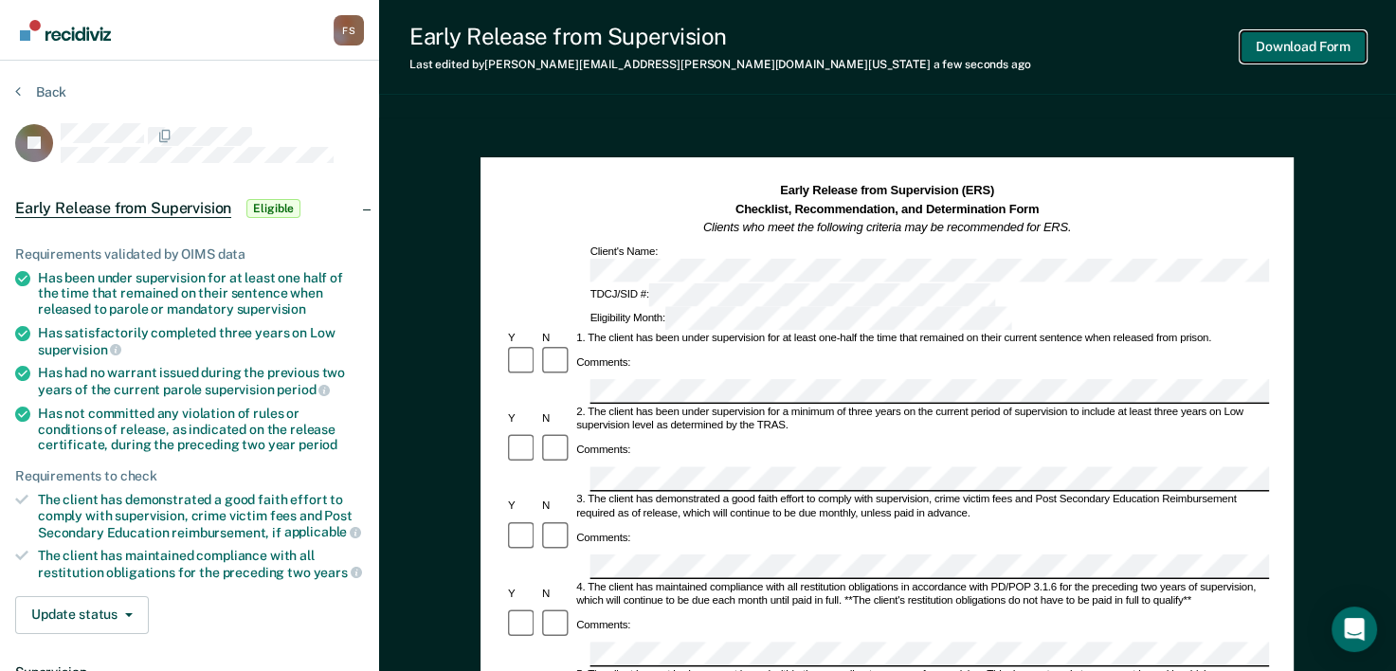
click at [1349, 50] on button "Download Form" at bounding box center [1303, 46] width 125 height 31
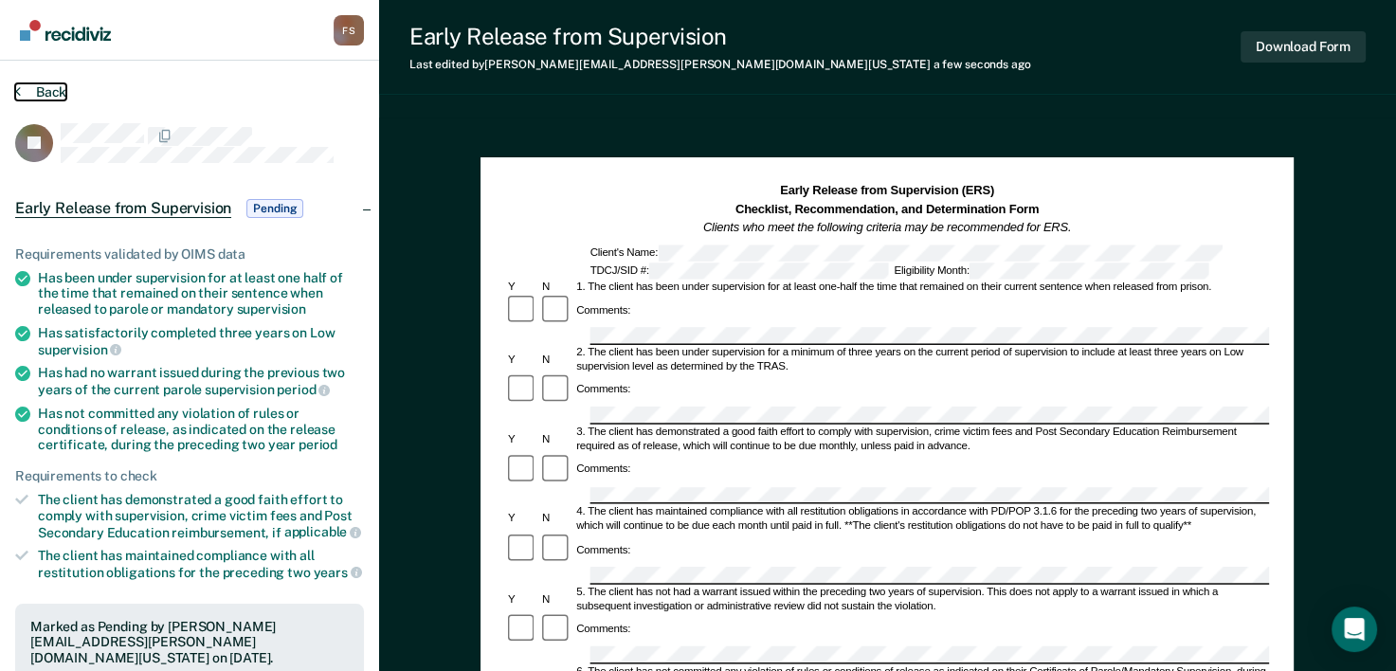
click at [30, 87] on button "Back" at bounding box center [40, 91] width 51 height 17
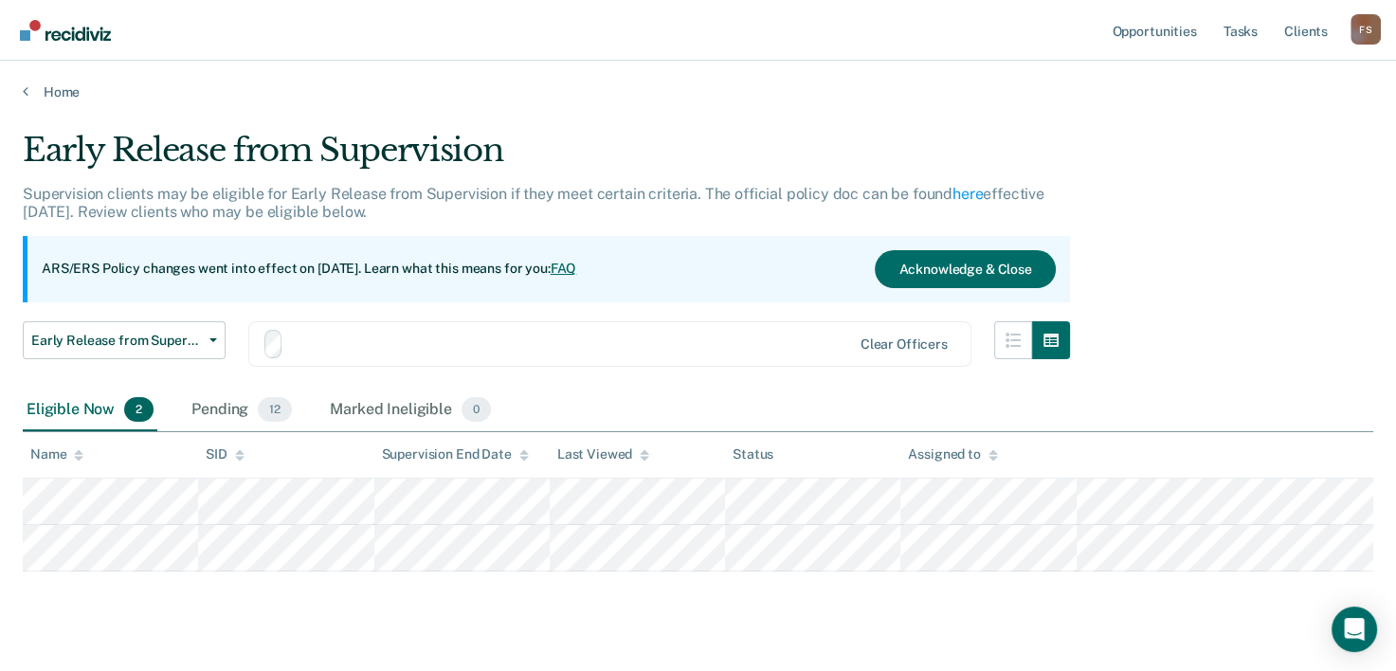
scroll to position [34, 0]
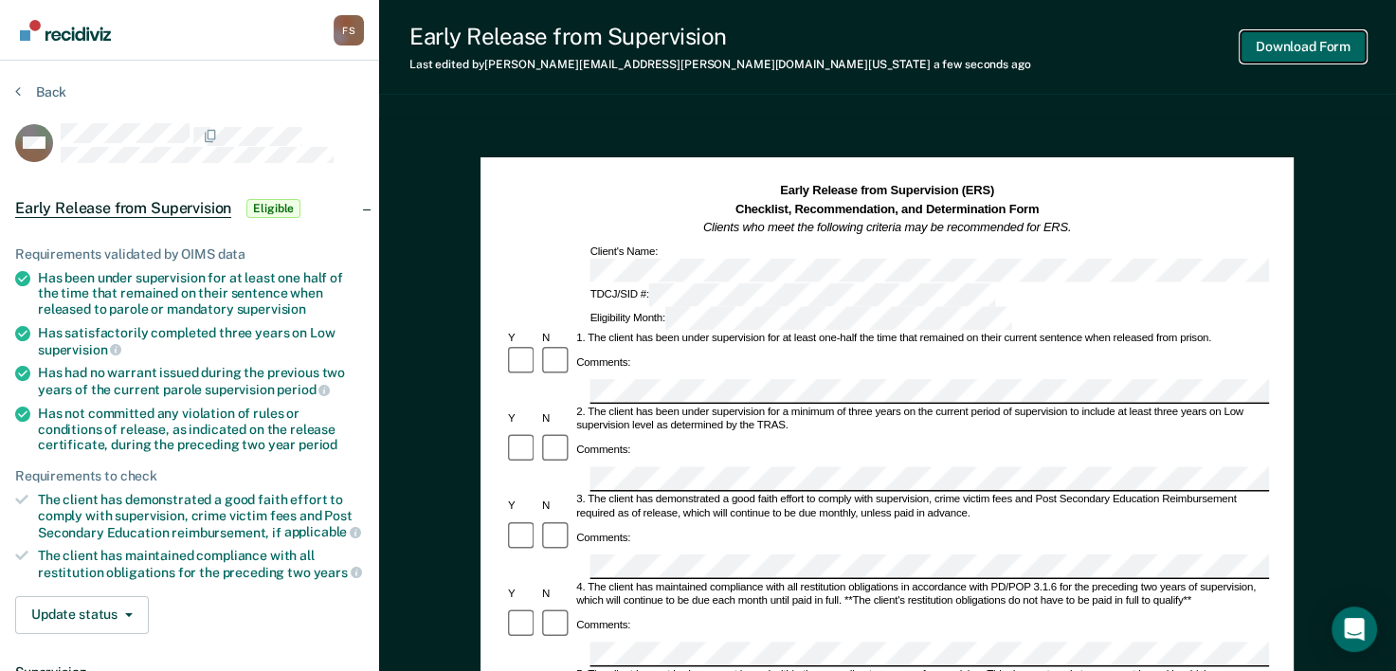
click at [1343, 45] on button "Download Form" at bounding box center [1303, 46] width 125 height 31
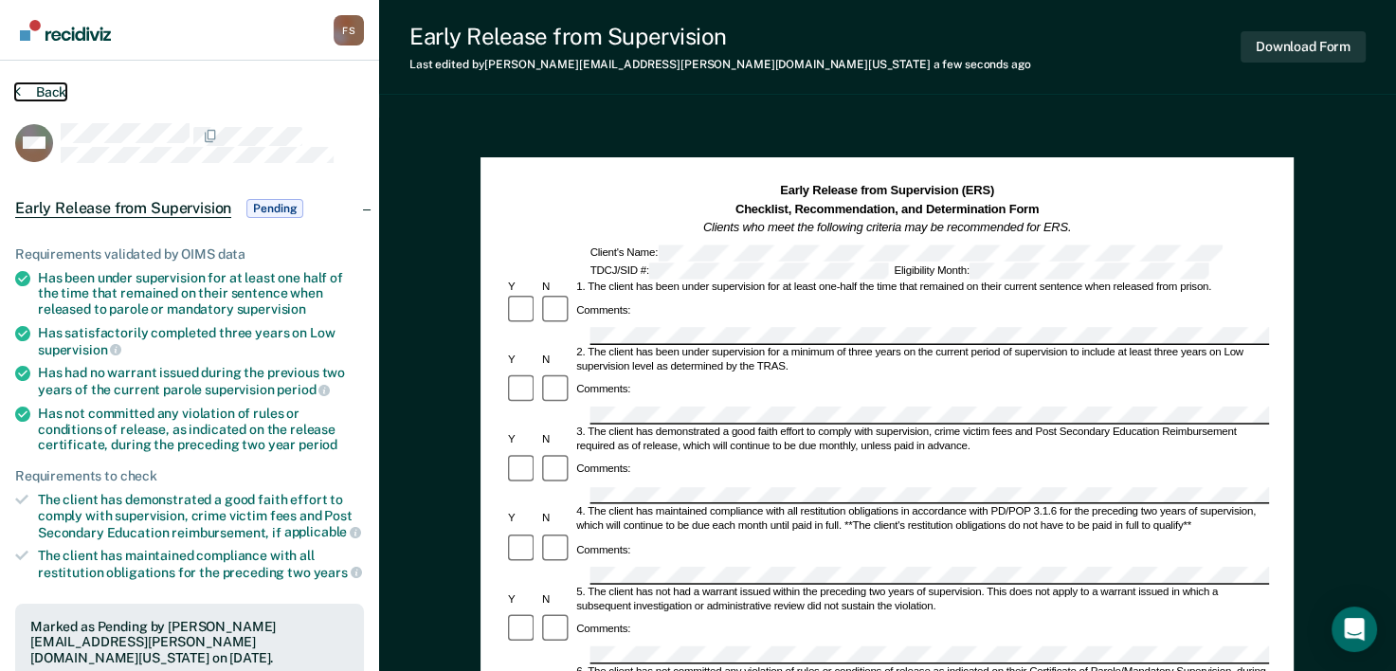
click at [34, 93] on button "Back" at bounding box center [40, 91] width 51 height 17
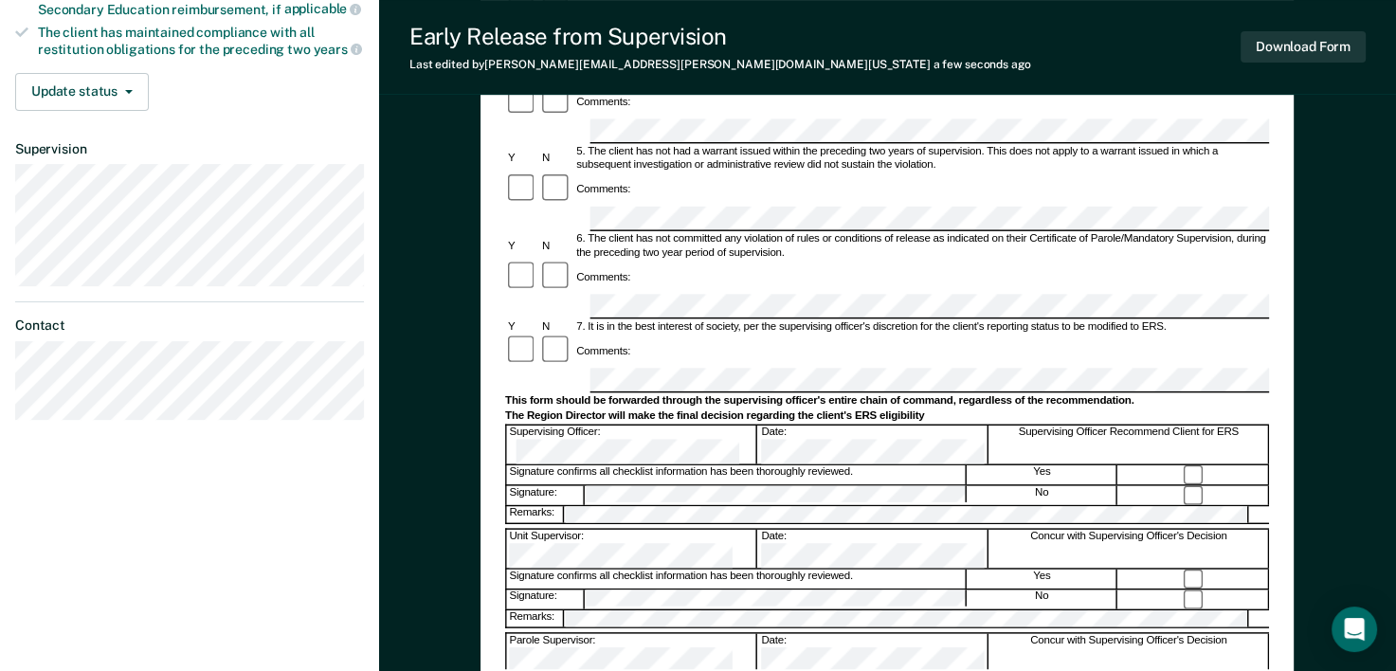
scroll to position [569, 0]
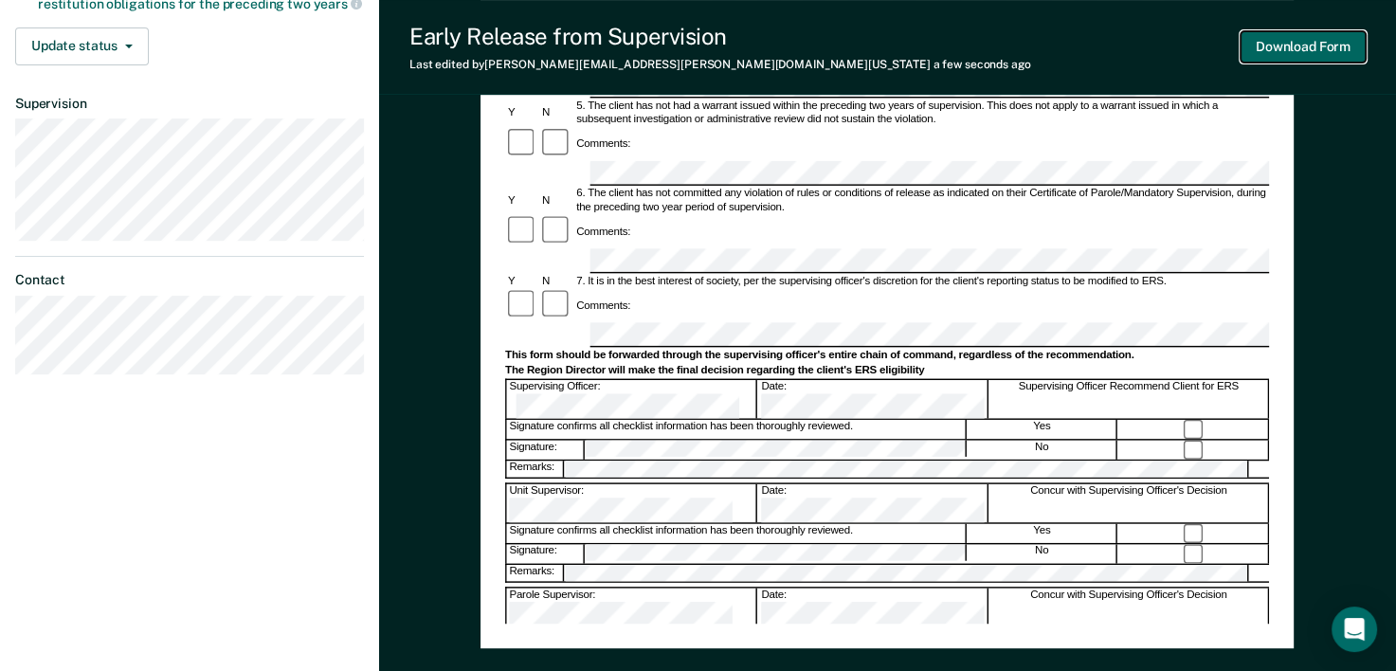
click at [1318, 43] on button "Download Form" at bounding box center [1303, 46] width 125 height 31
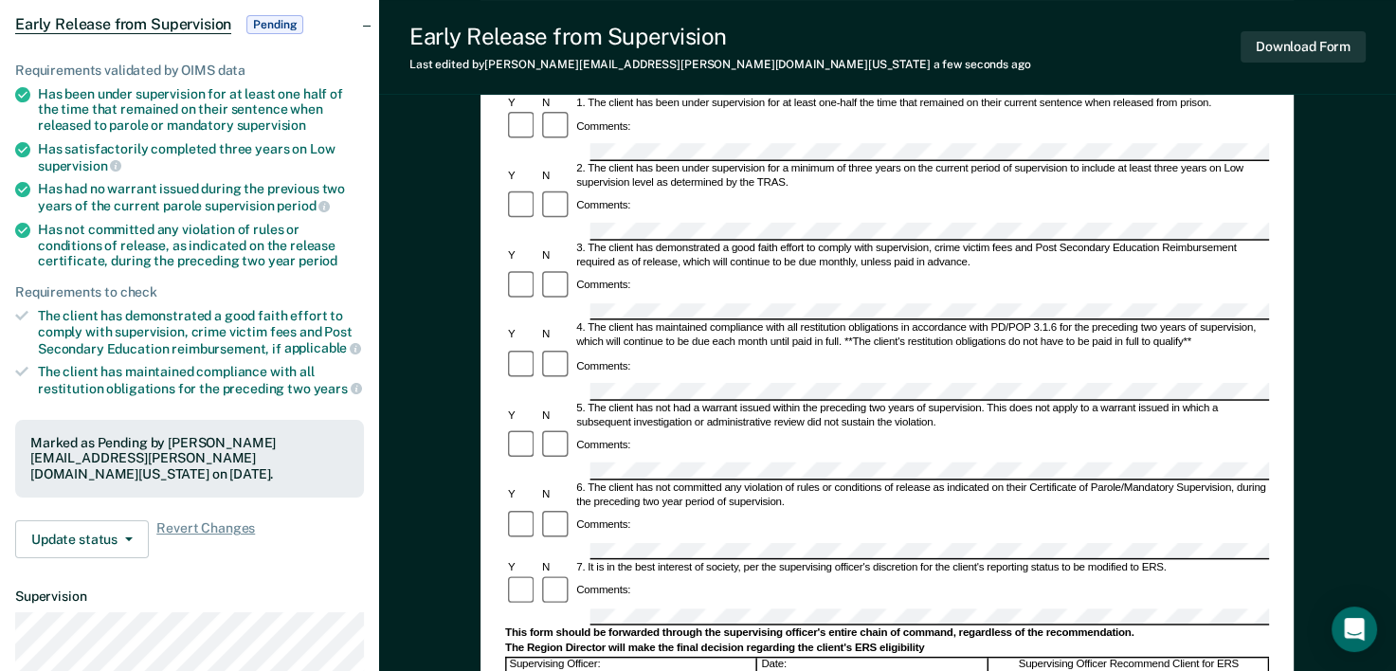
scroll to position [0, 0]
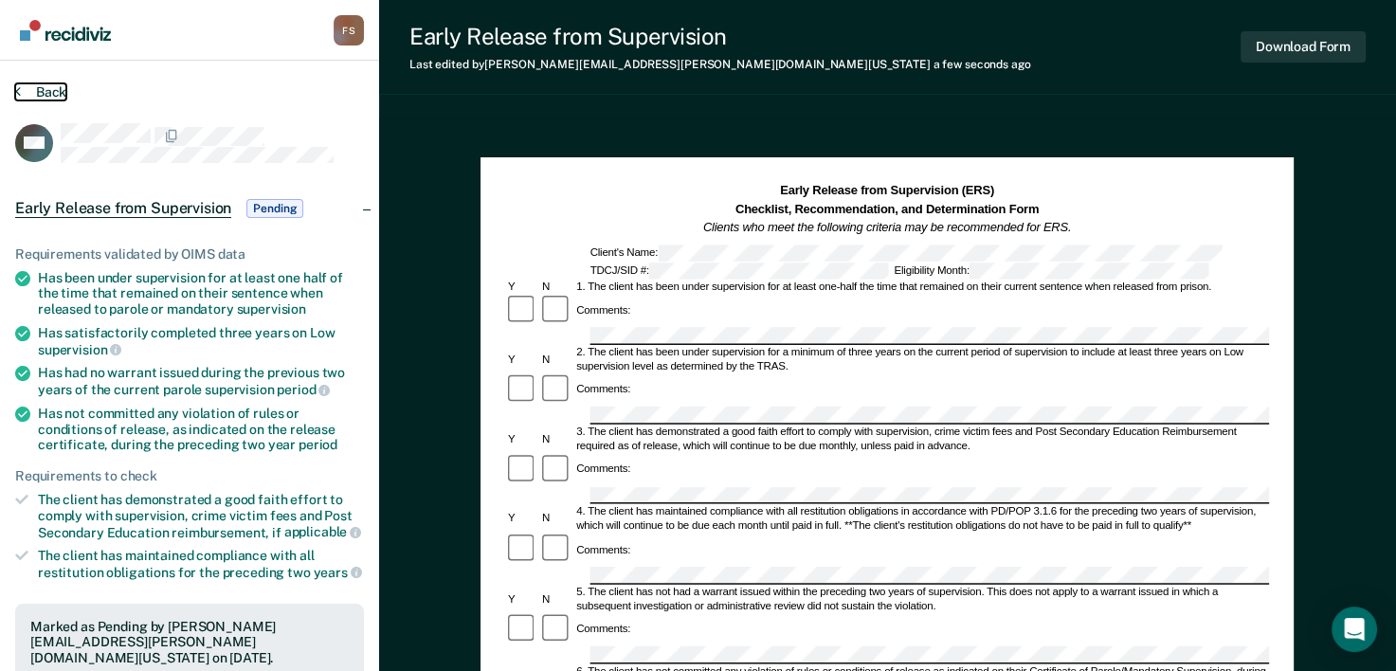
click at [47, 91] on button "Back" at bounding box center [40, 91] width 51 height 17
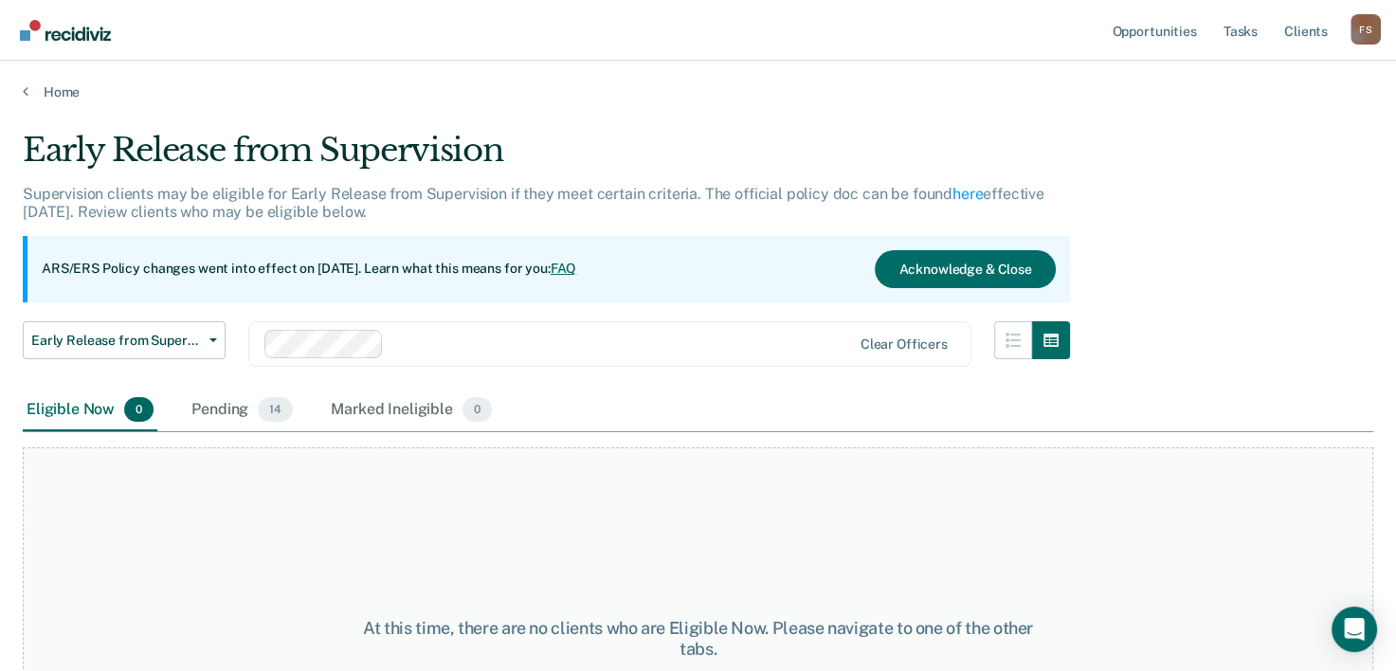
scroll to position [34, 0]
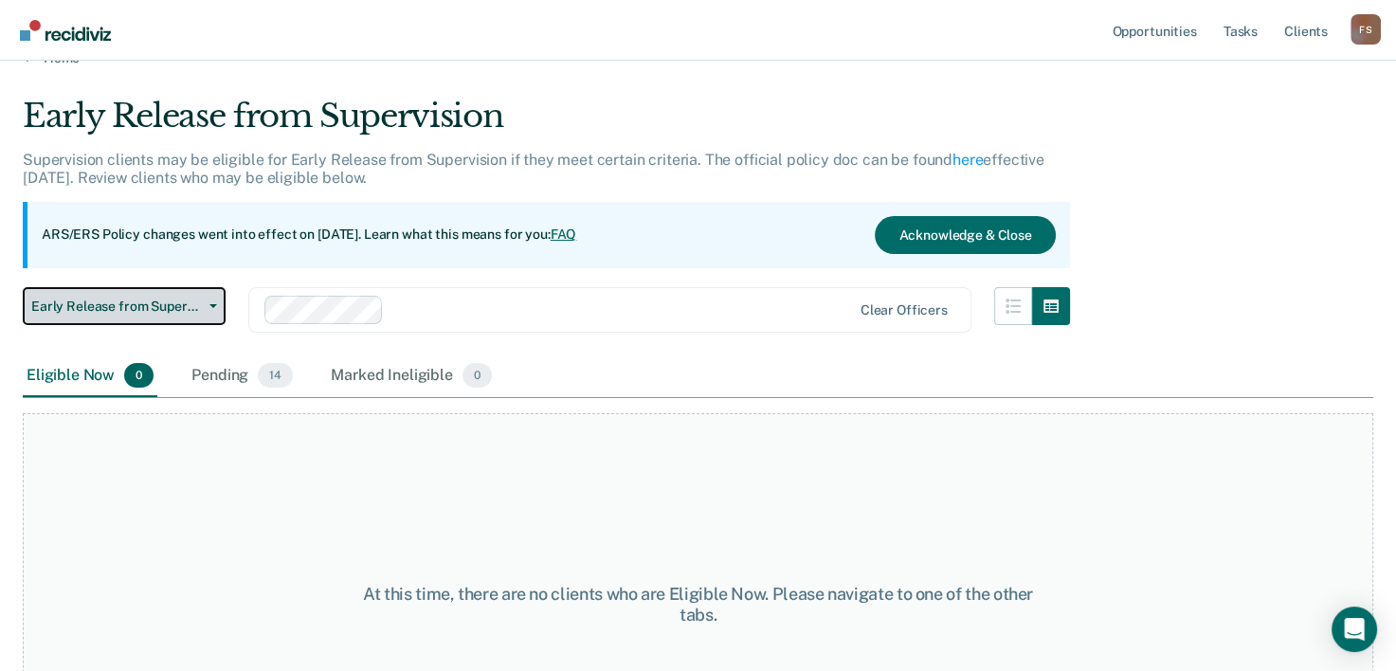
click at [209, 300] on button "Early Release from Supervision" at bounding box center [124, 306] width 203 height 38
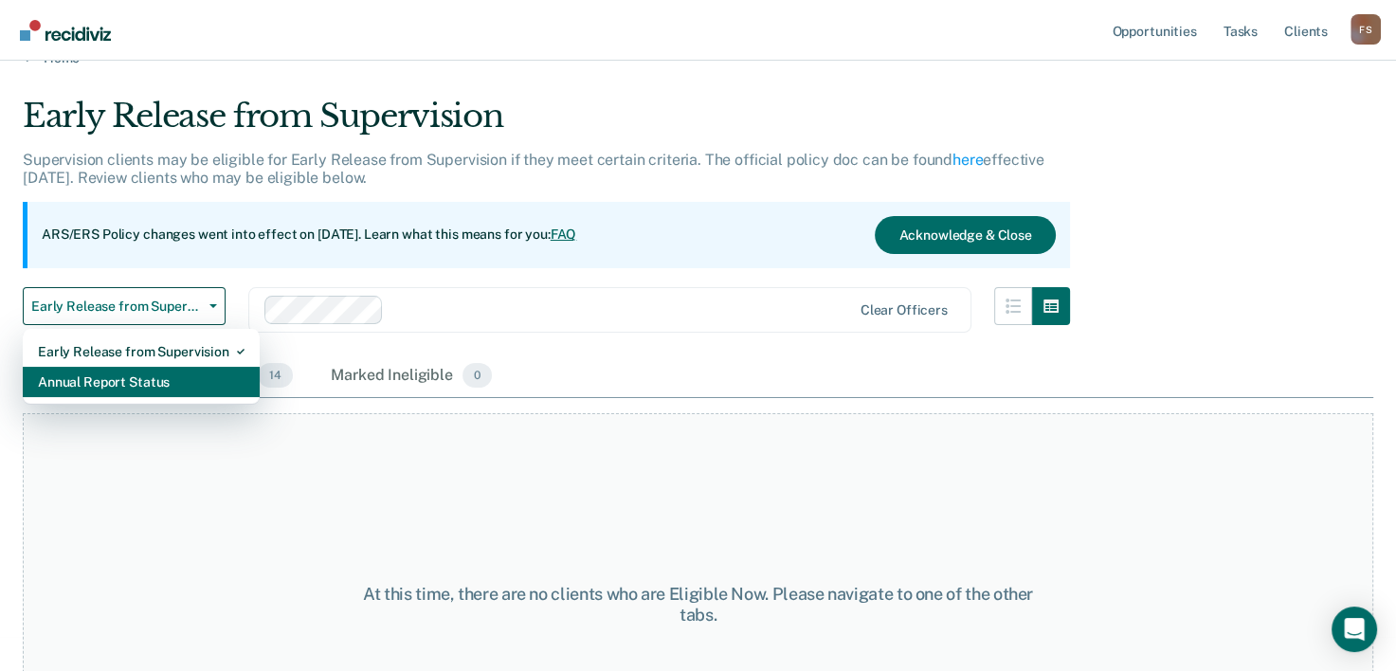
click at [186, 389] on div "Annual Report Status" at bounding box center [141, 382] width 207 height 30
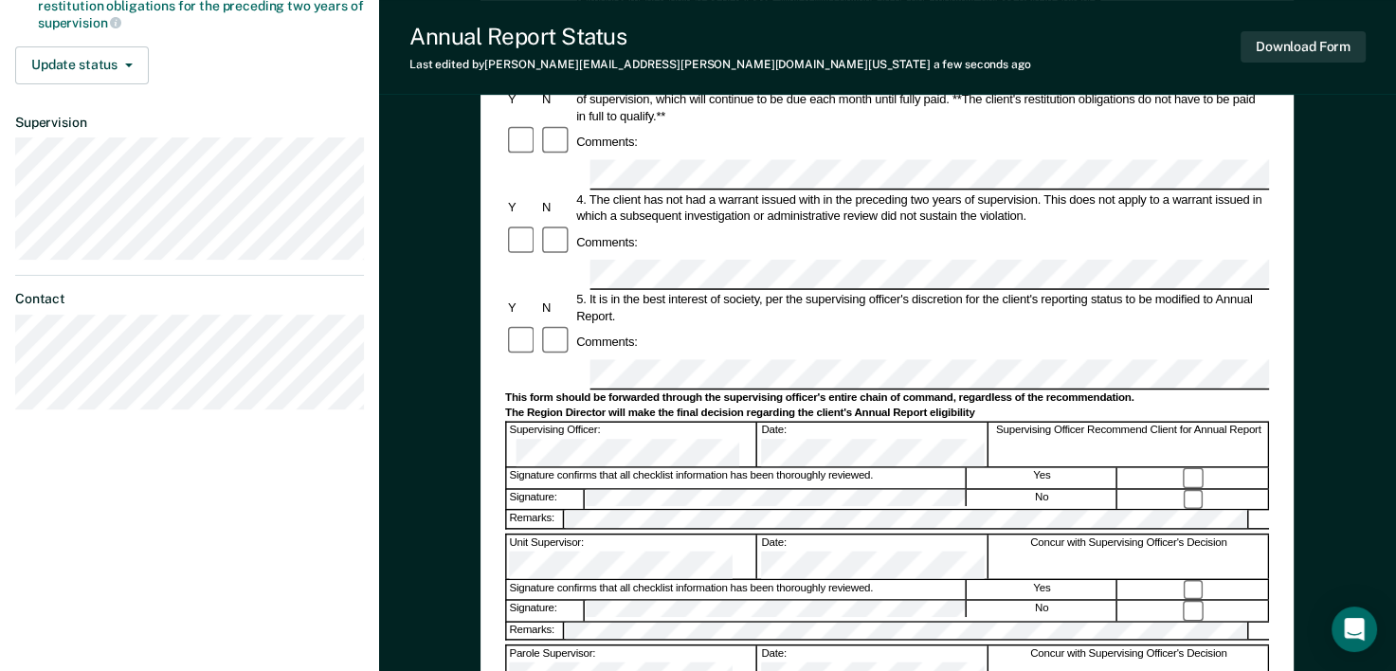
scroll to position [569, 0]
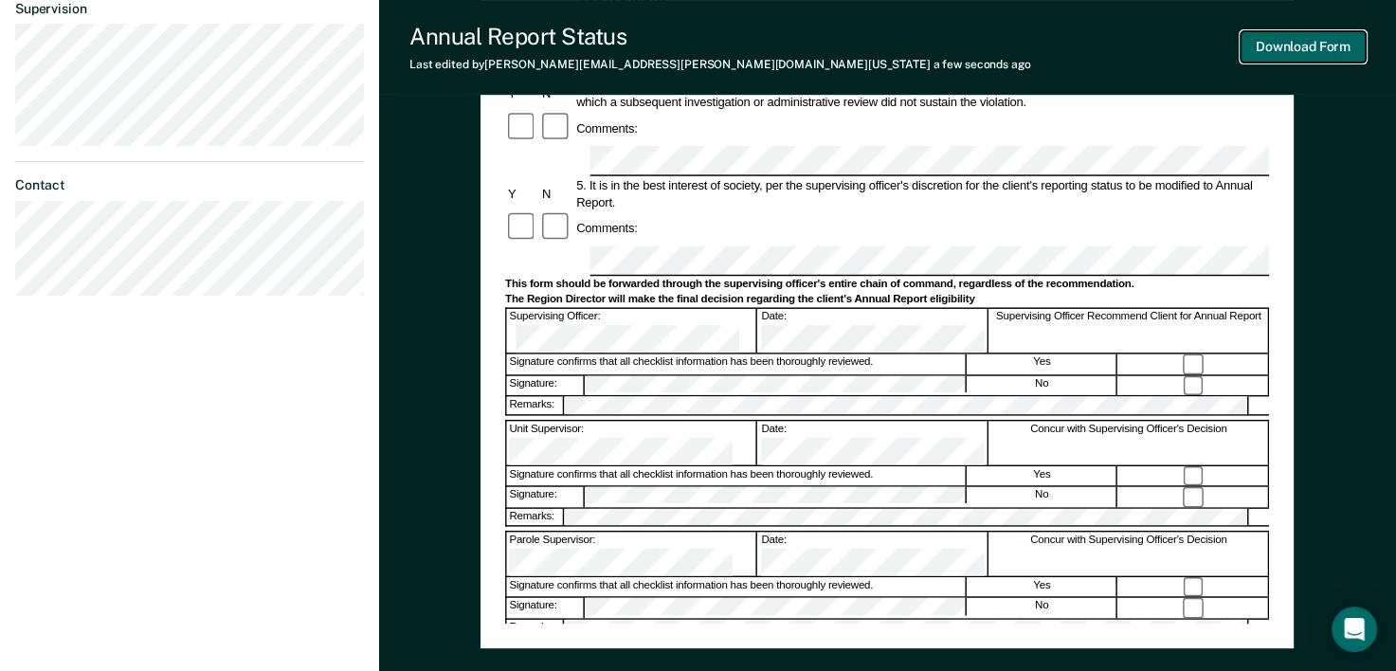
click at [1303, 45] on button "Download Form" at bounding box center [1303, 46] width 125 height 31
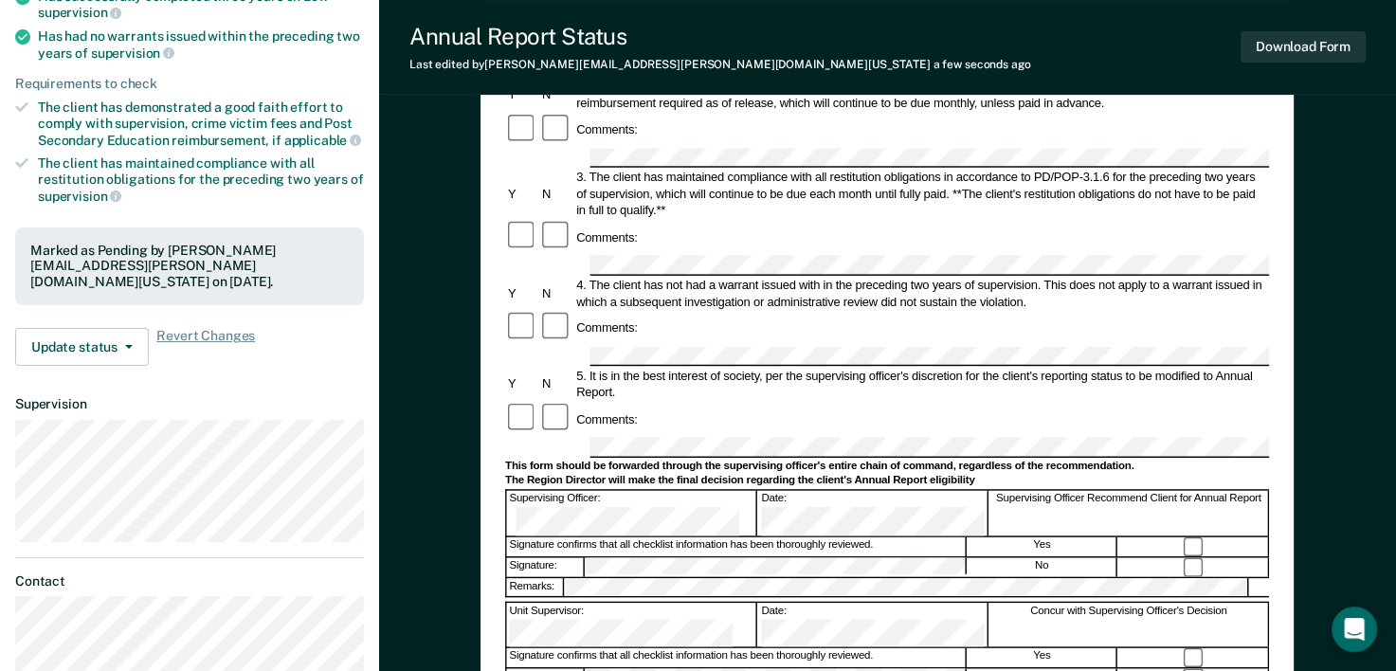
scroll to position [0, 0]
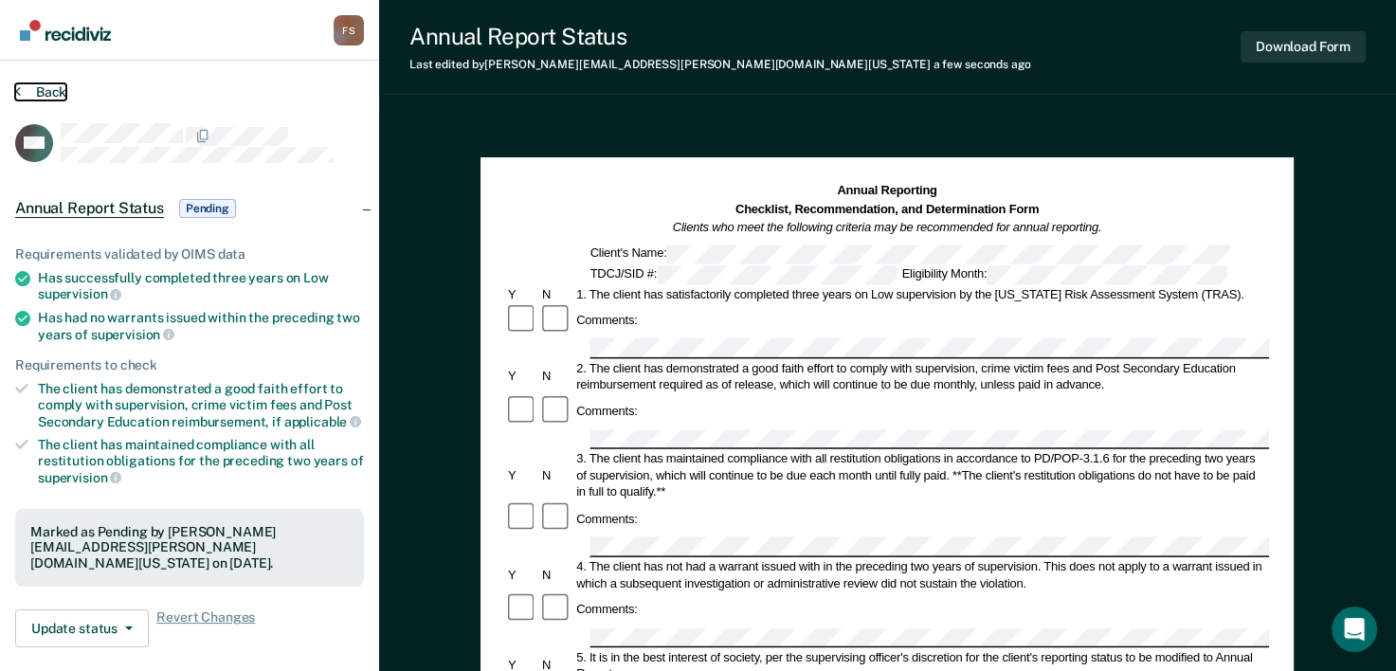
click at [47, 92] on button "Back" at bounding box center [40, 91] width 51 height 17
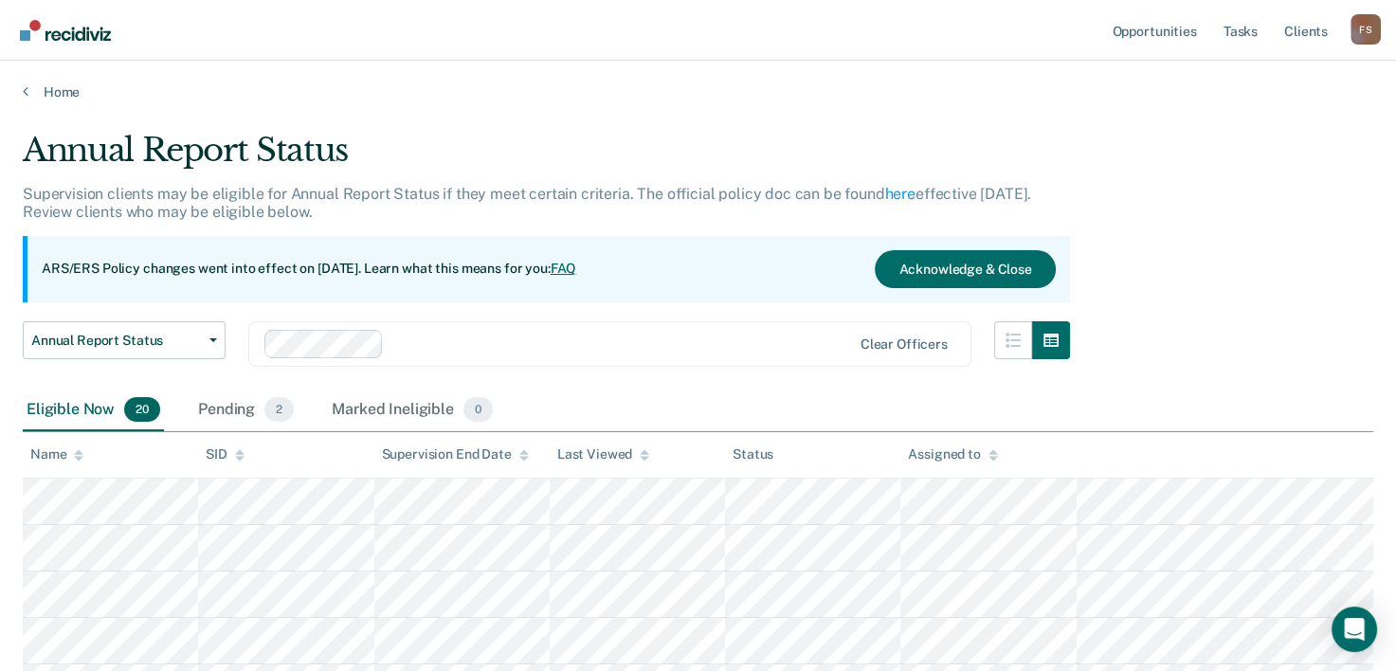
click at [1220, 464] on th at bounding box center [1226, 455] width 298 height 46
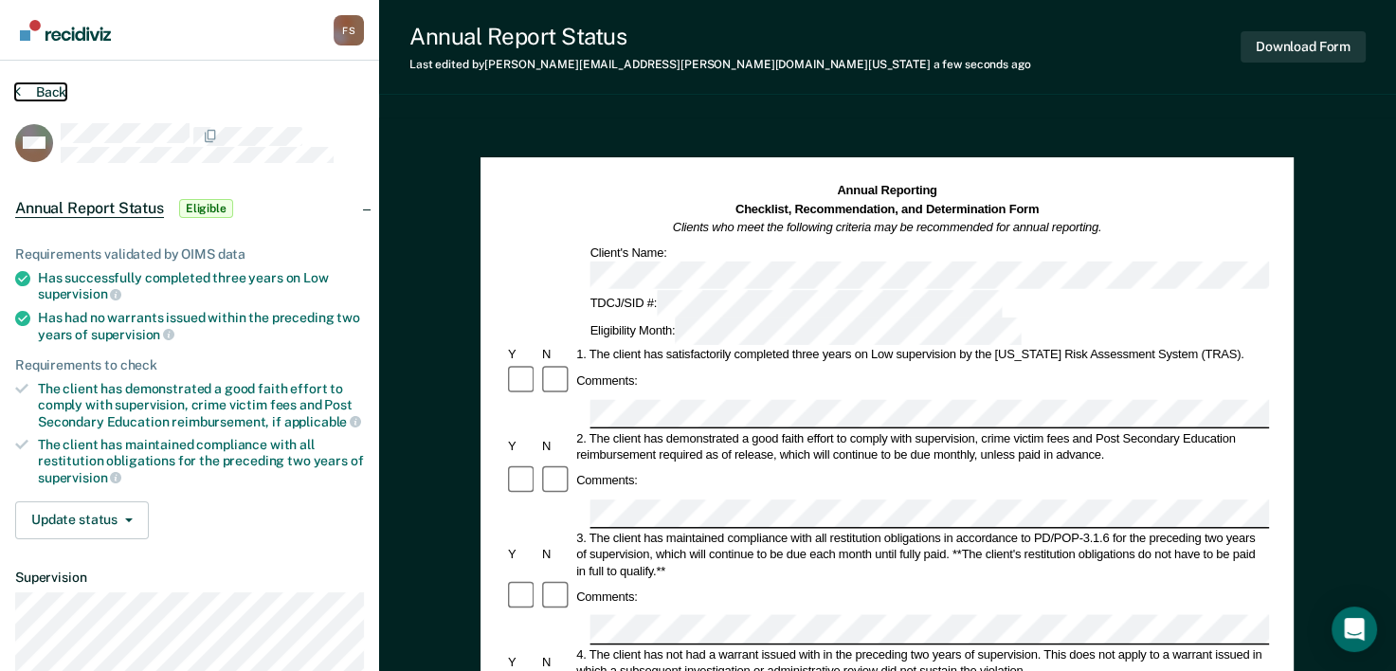
click at [23, 90] on button "Back" at bounding box center [40, 91] width 51 height 17
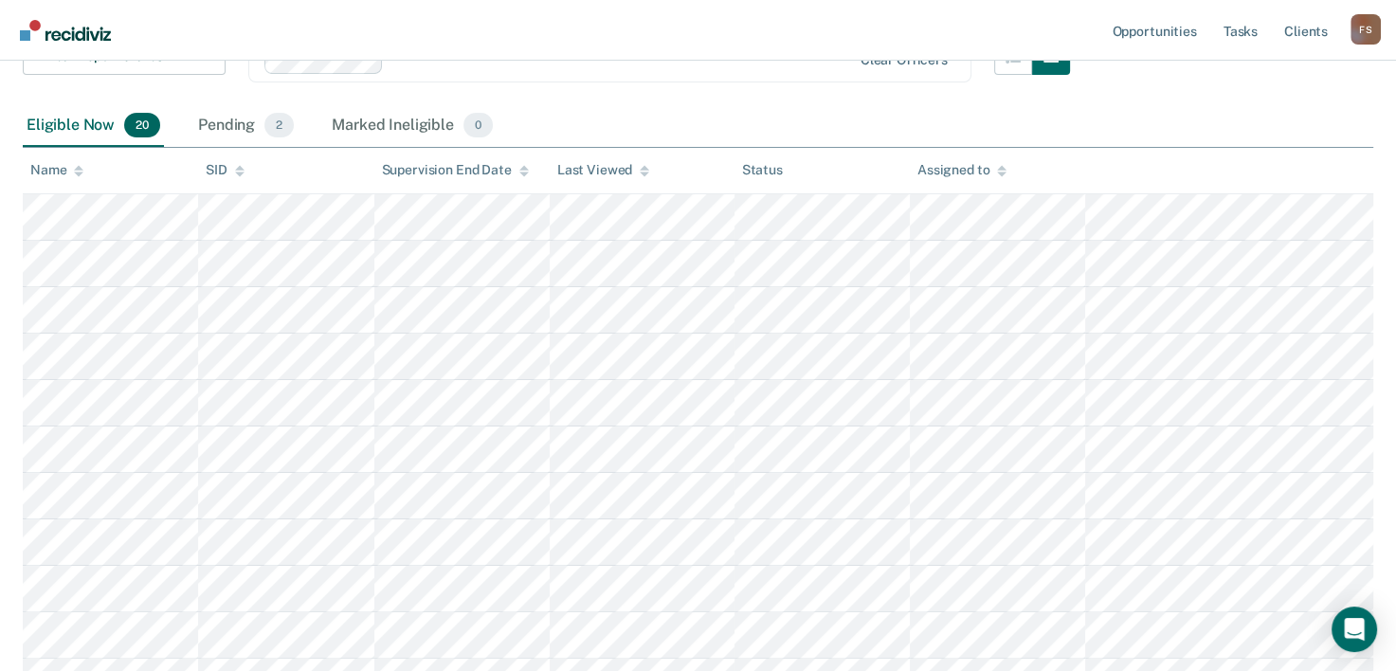
scroll to position [190, 0]
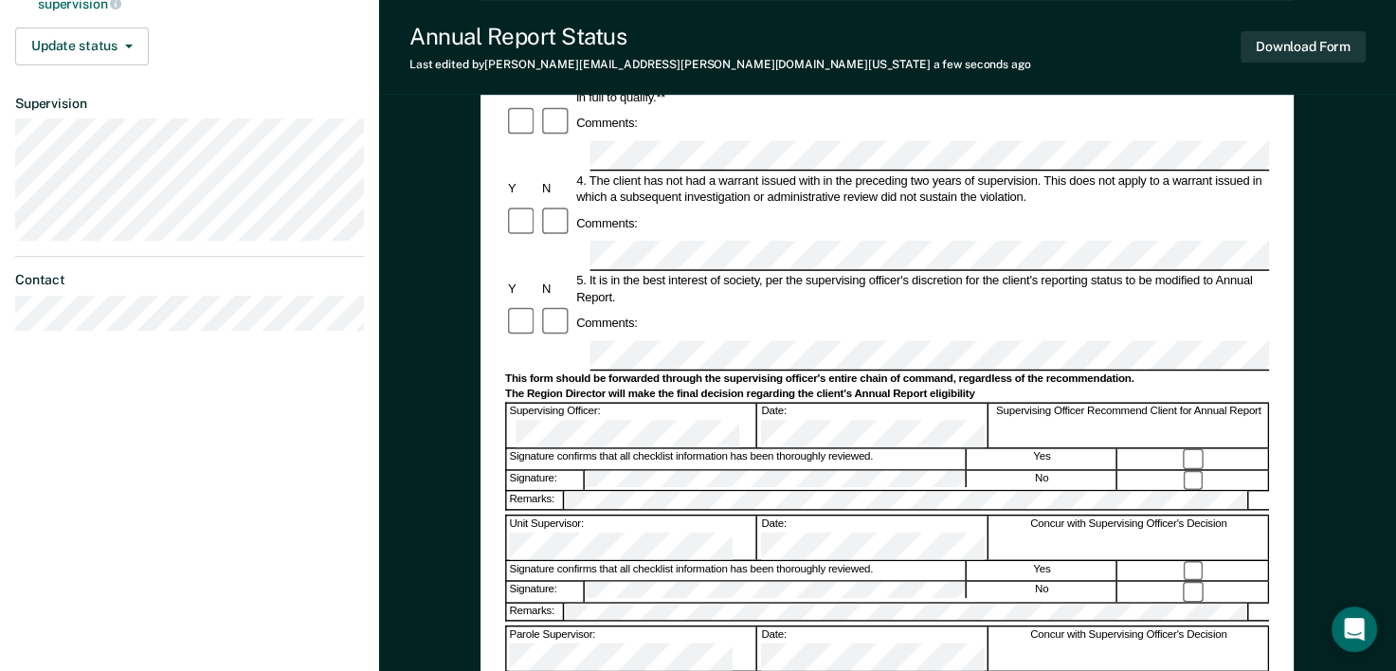
scroll to position [569, 0]
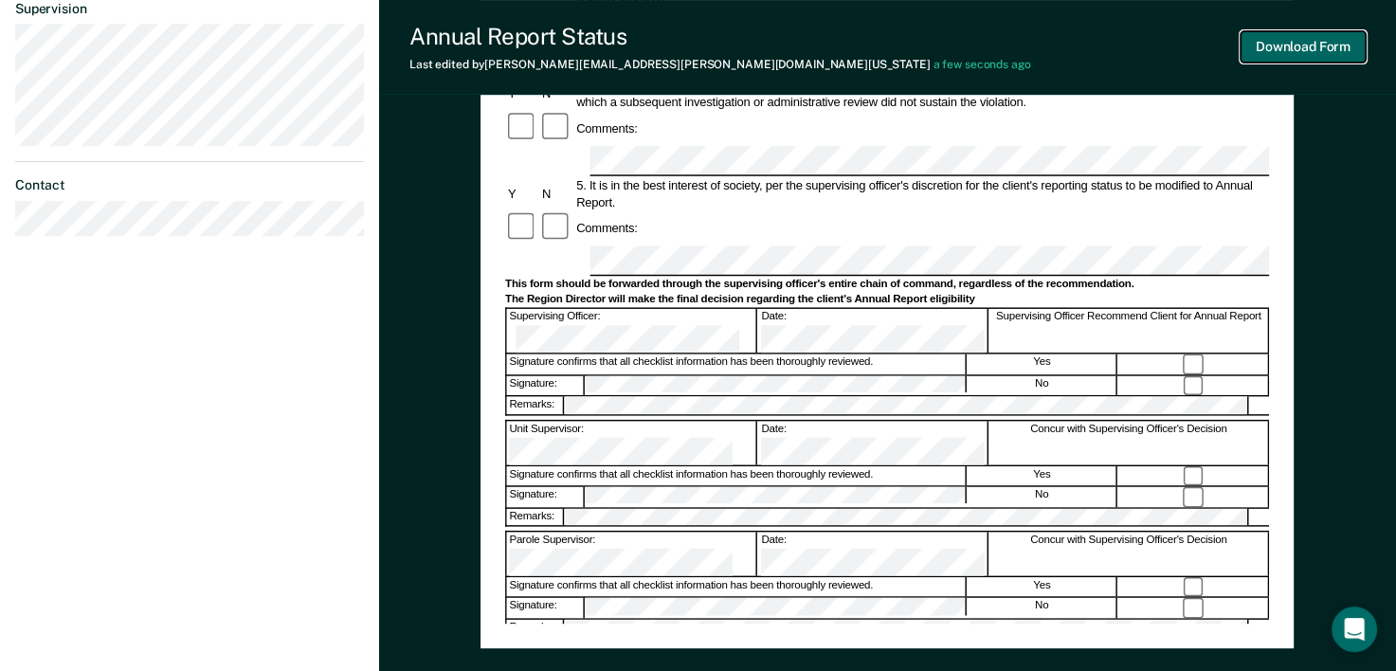
click at [1338, 49] on button "Download Form" at bounding box center [1303, 46] width 125 height 31
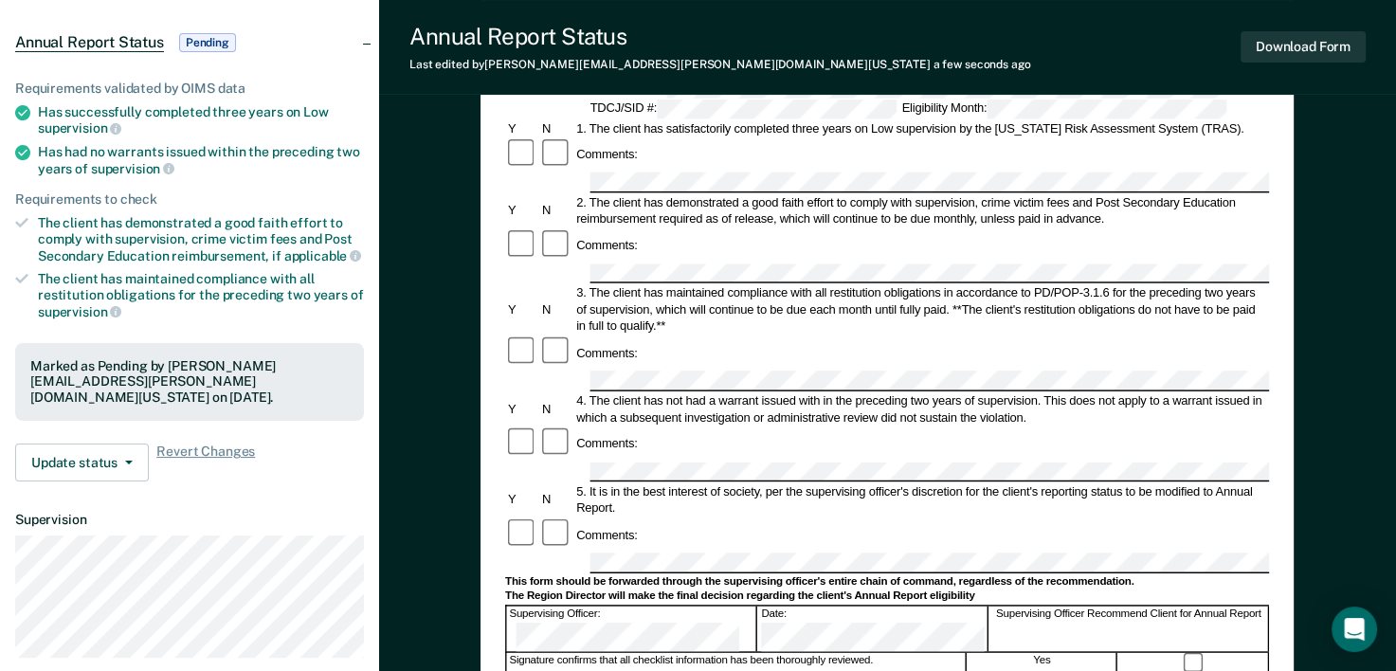
scroll to position [0, 0]
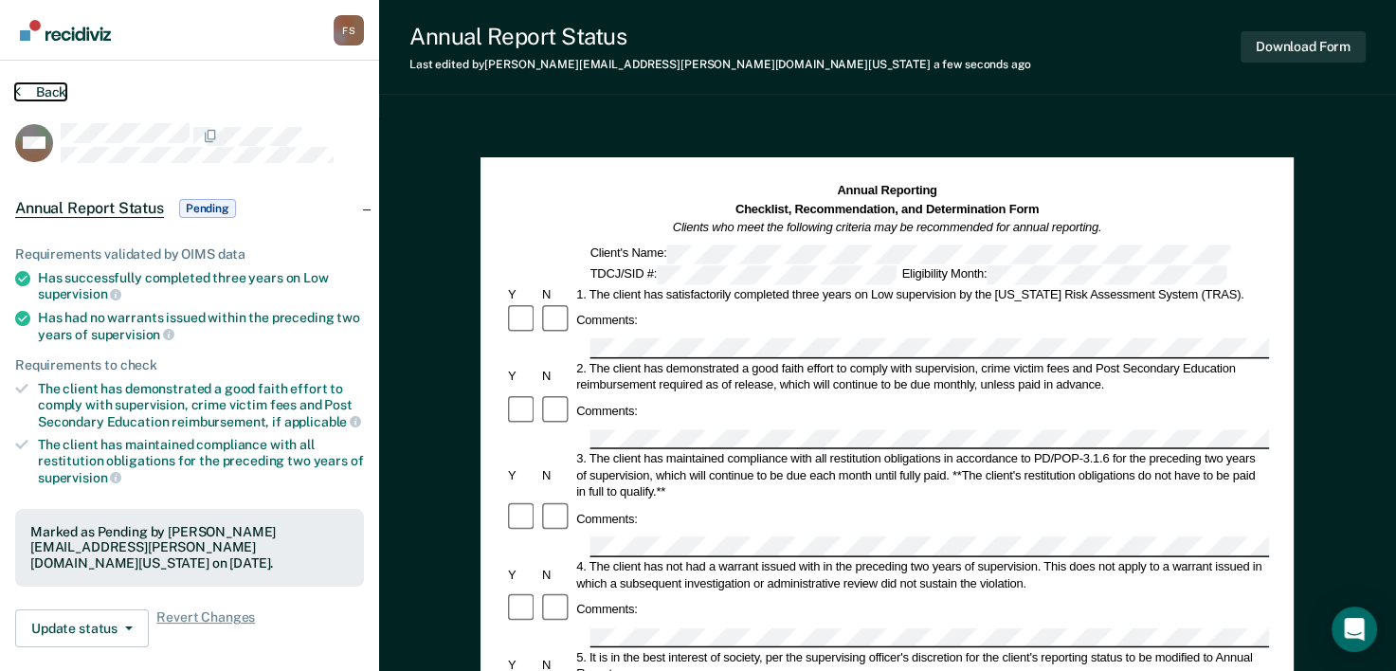
click at [39, 91] on button "Back" at bounding box center [40, 91] width 51 height 17
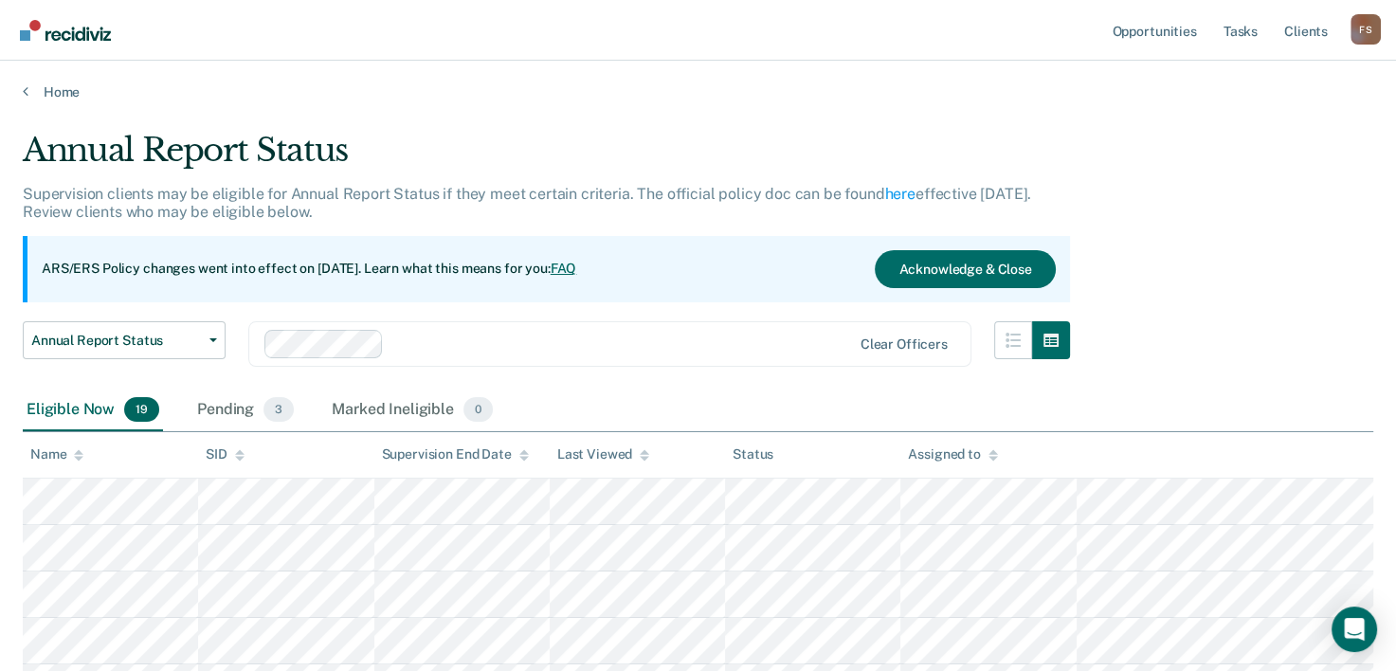
scroll to position [190, 0]
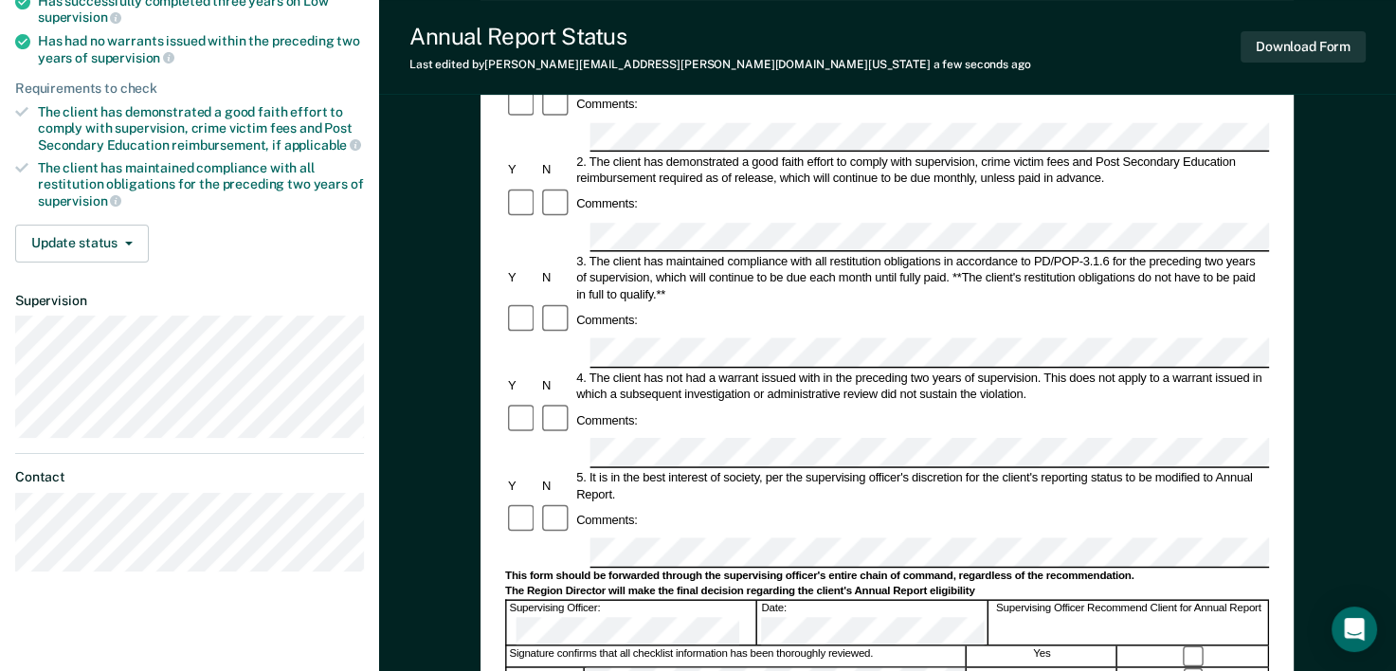
scroll to position [284, 0]
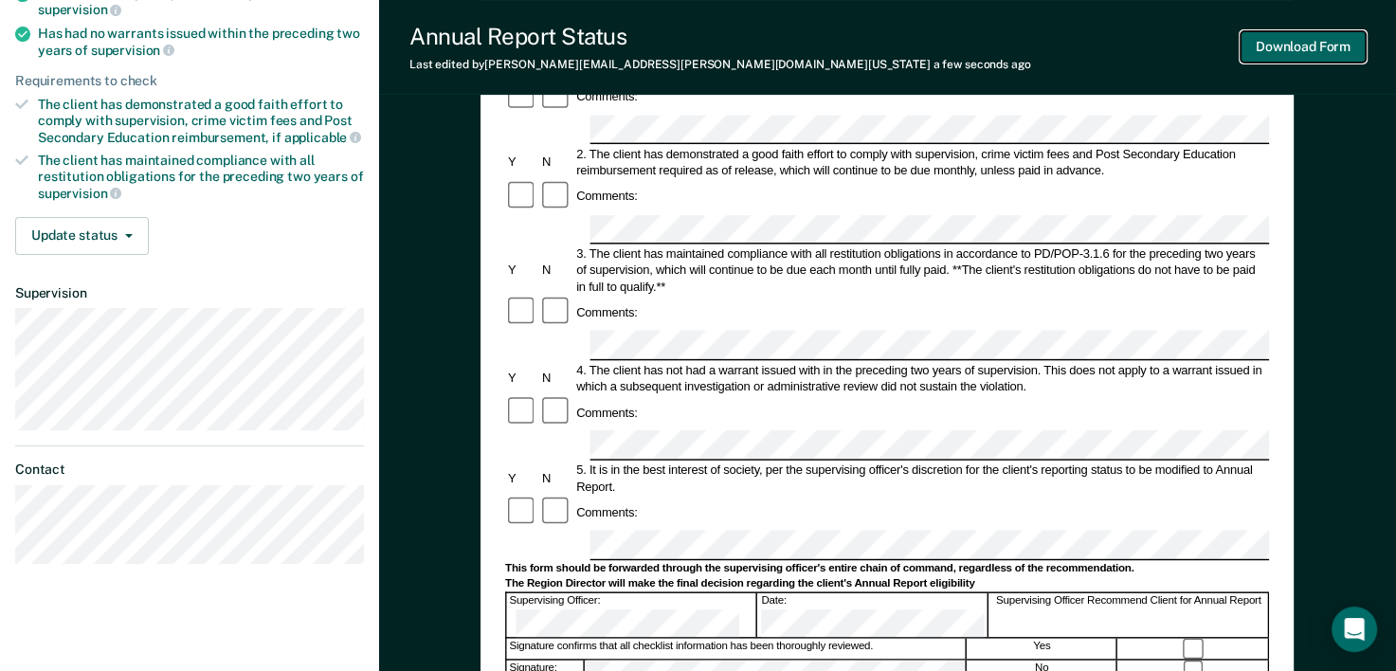
click at [1349, 50] on button "Download Form" at bounding box center [1303, 46] width 125 height 31
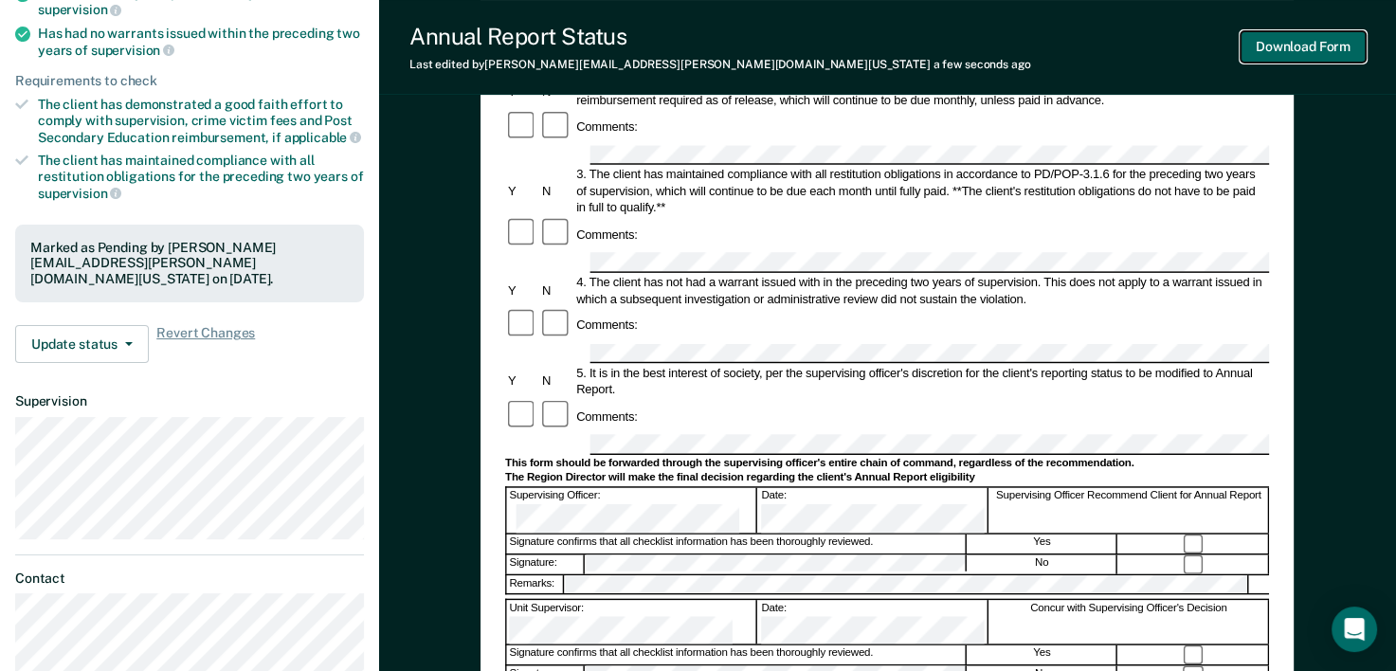
click at [1353, 56] on button "Download Form" at bounding box center [1303, 46] width 125 height 31
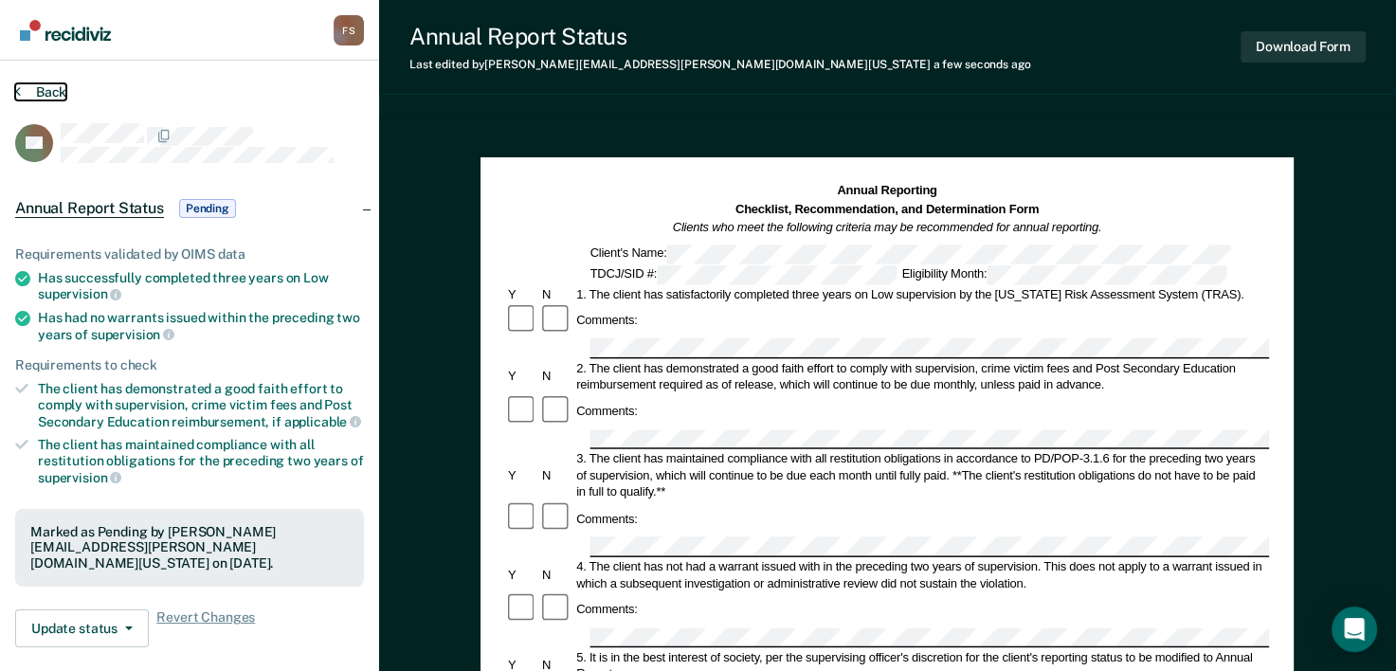
click at [43, 87] on button "Back" at bounding box center [40, 91] width 51 height 17
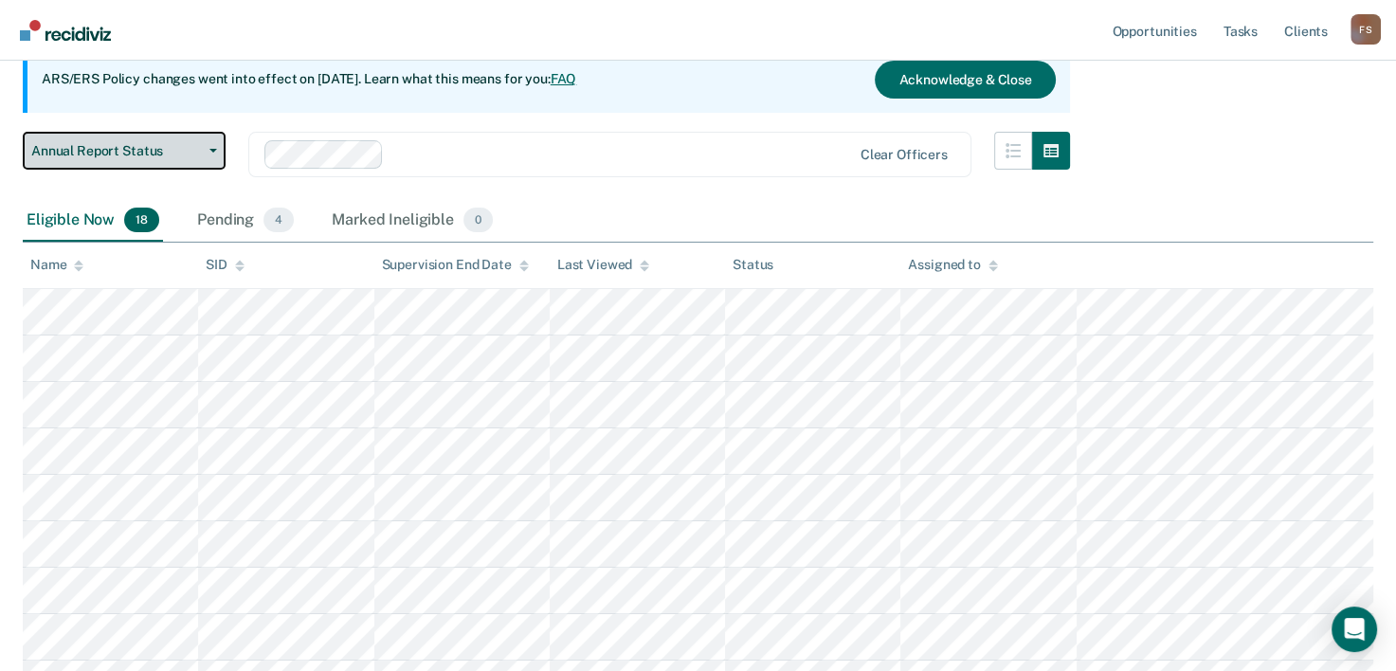
click at [211, 147] on button "Annual Report Status" at bounding box center [124, 151] width 203 height 38
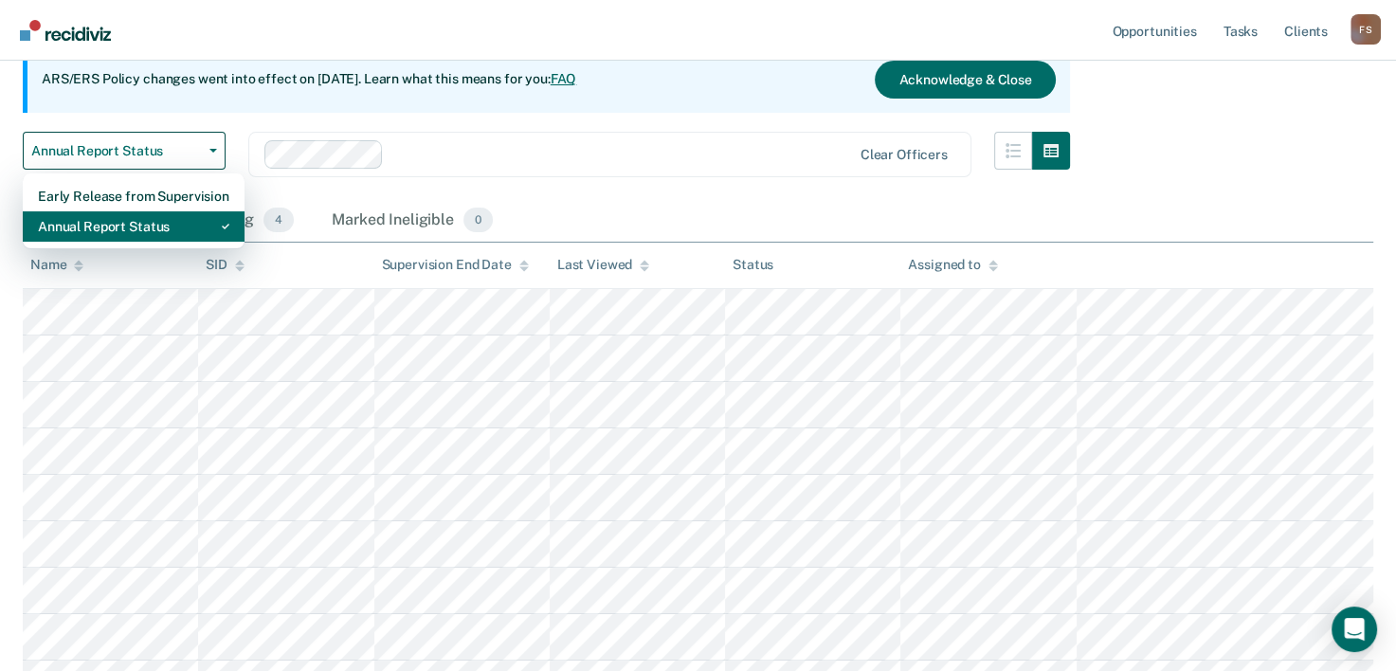
click at [156, 228] on div "Annual Report Status" at bounding box center [133, 226] width 191 height 30
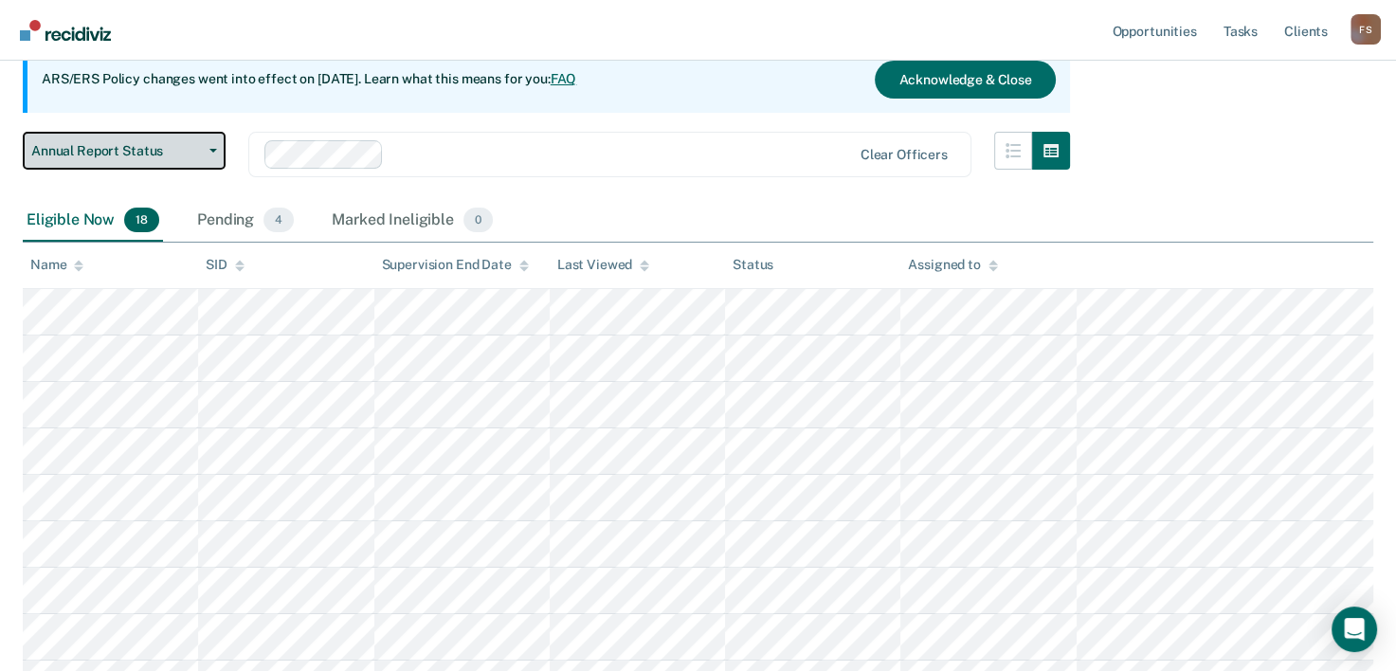
scroll to position [0, 0]
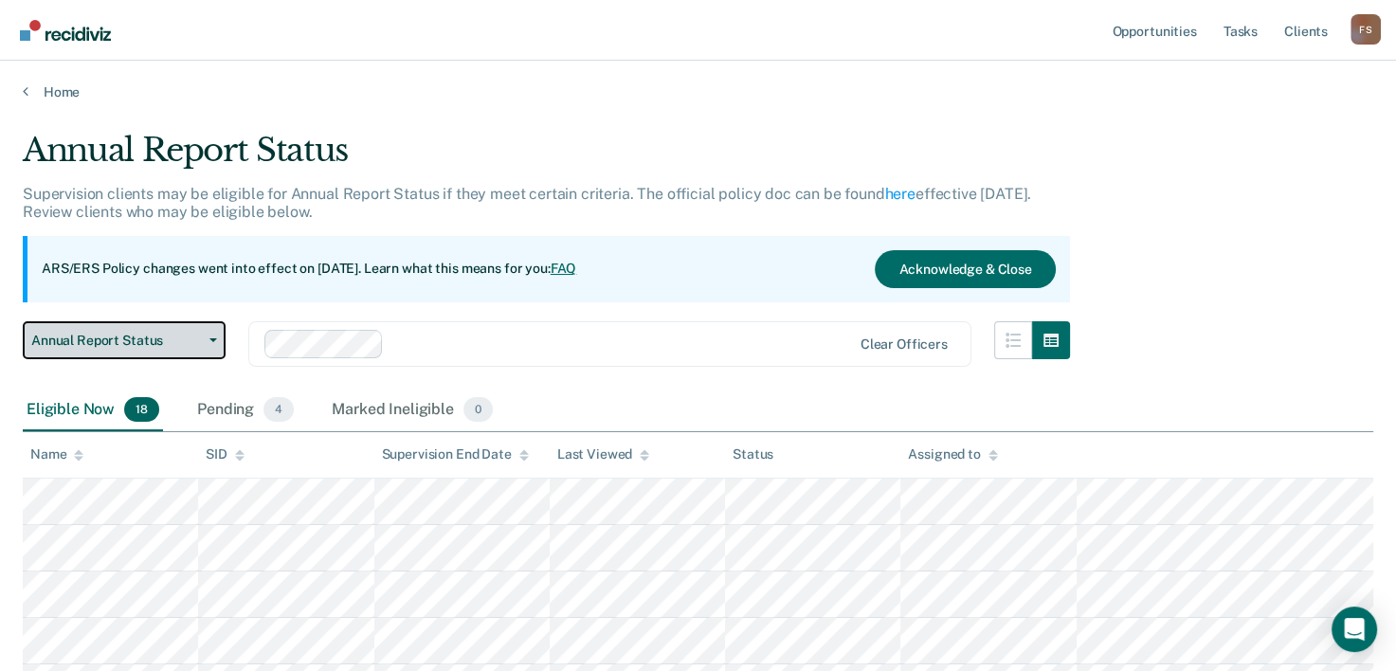
click at [211, 341] on button "Annual Report Status" at bounding box center [124, 340] width 203 height 38
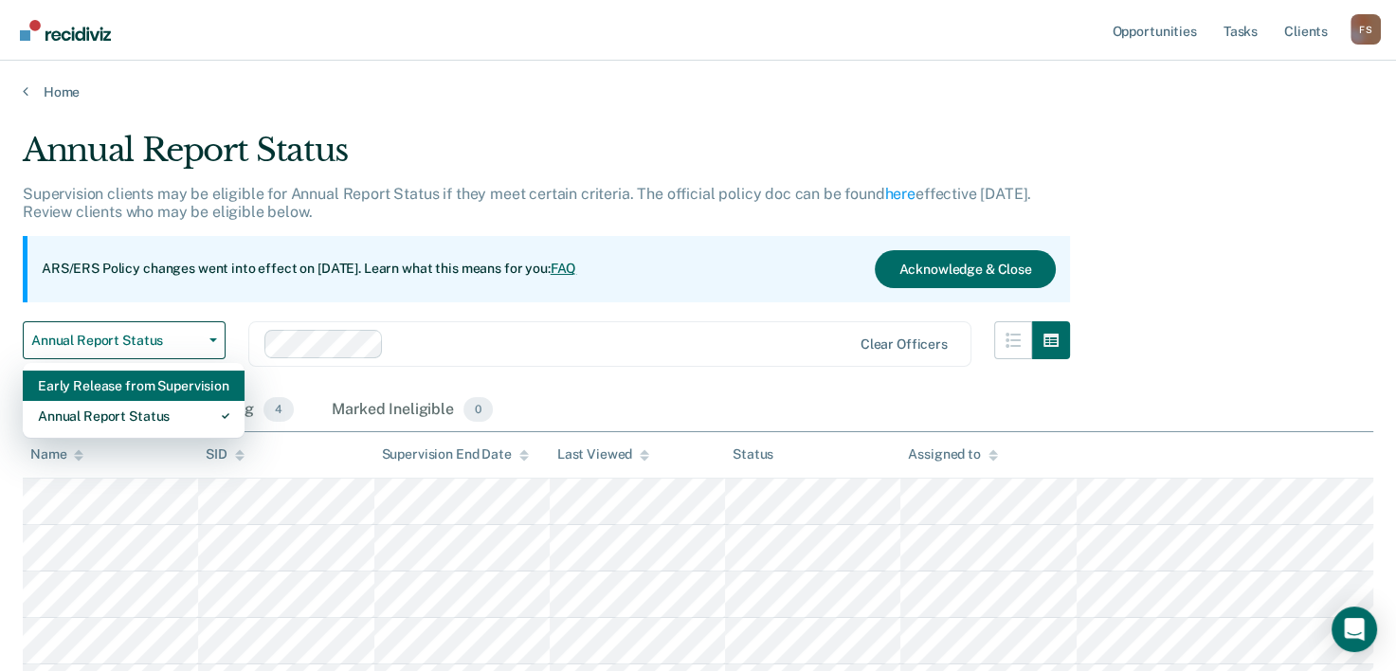
click at [185, 394] on div "Early Release from Supervision" at bounding box center [133, 386] width 191 height 30
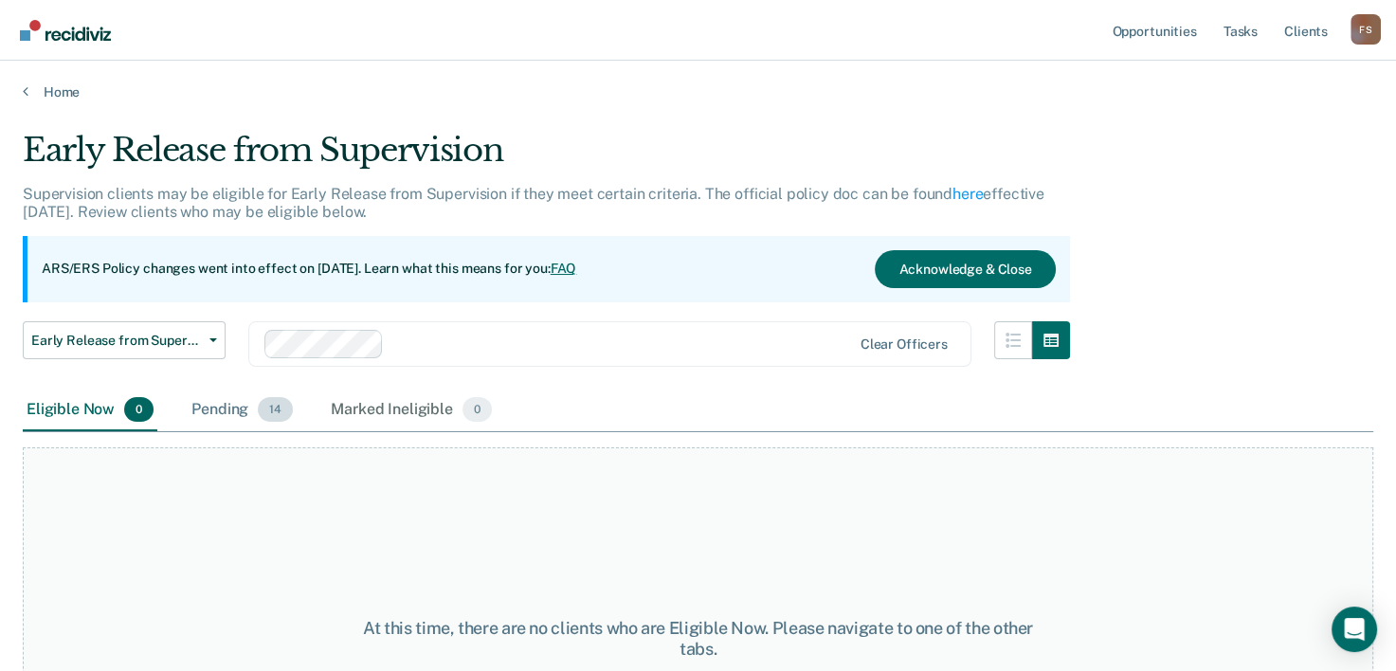
click at [231, 413] on div "Pending 14" at bounding box center [242, 411] width 109 height 42
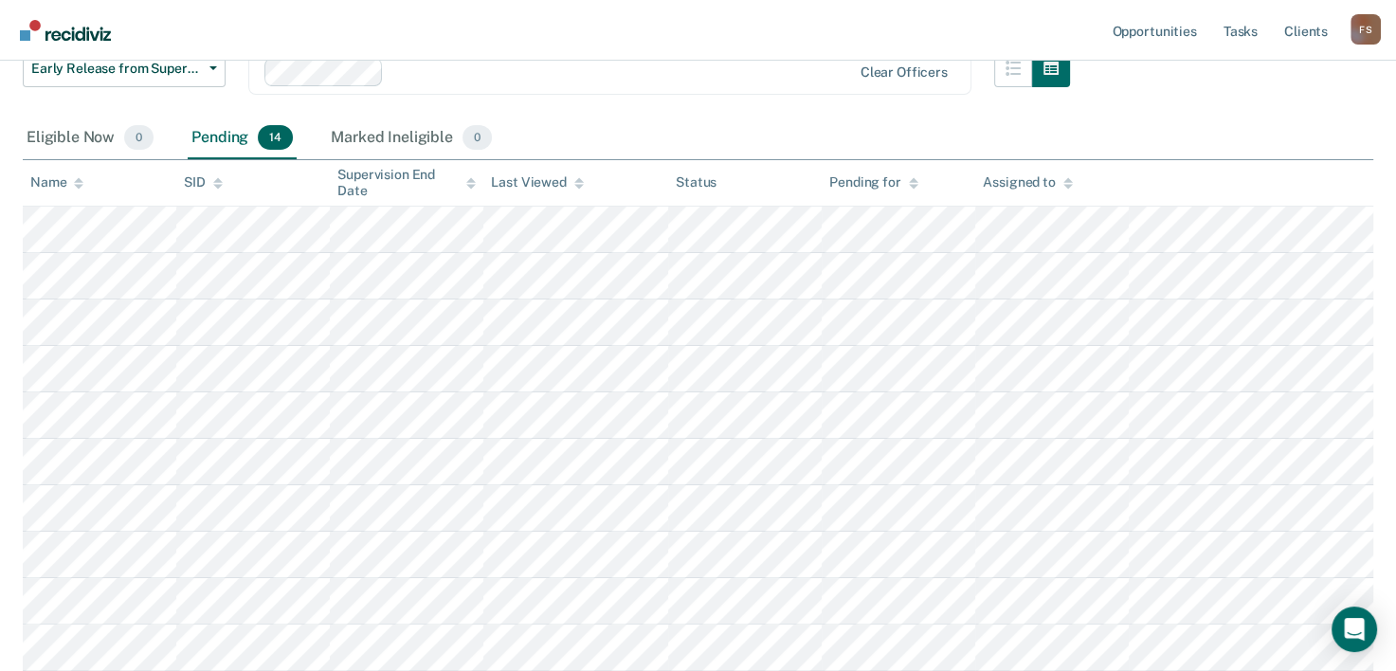
scroll to position [284, 0]
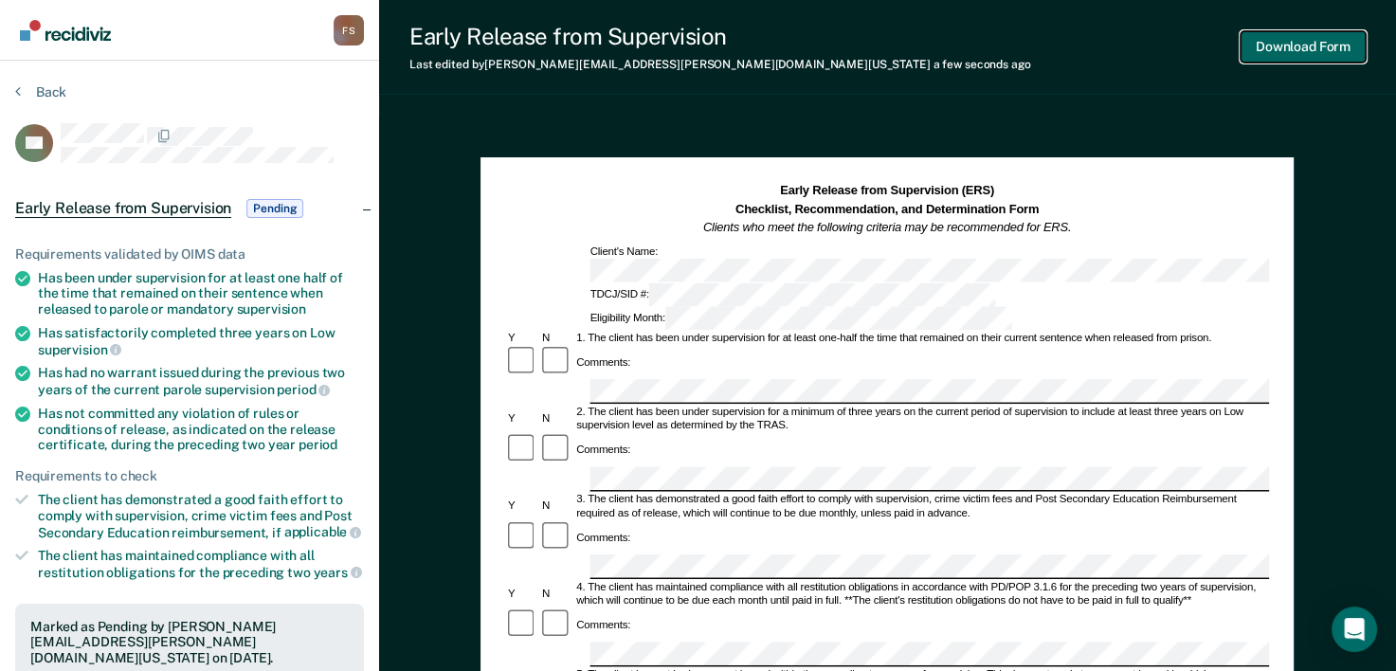
click at [1342, 48] on button "Download Form" at bounding box center [1303, 46] width 125 height 31
